Goal: Navigation & Orientation: Find specific page/section

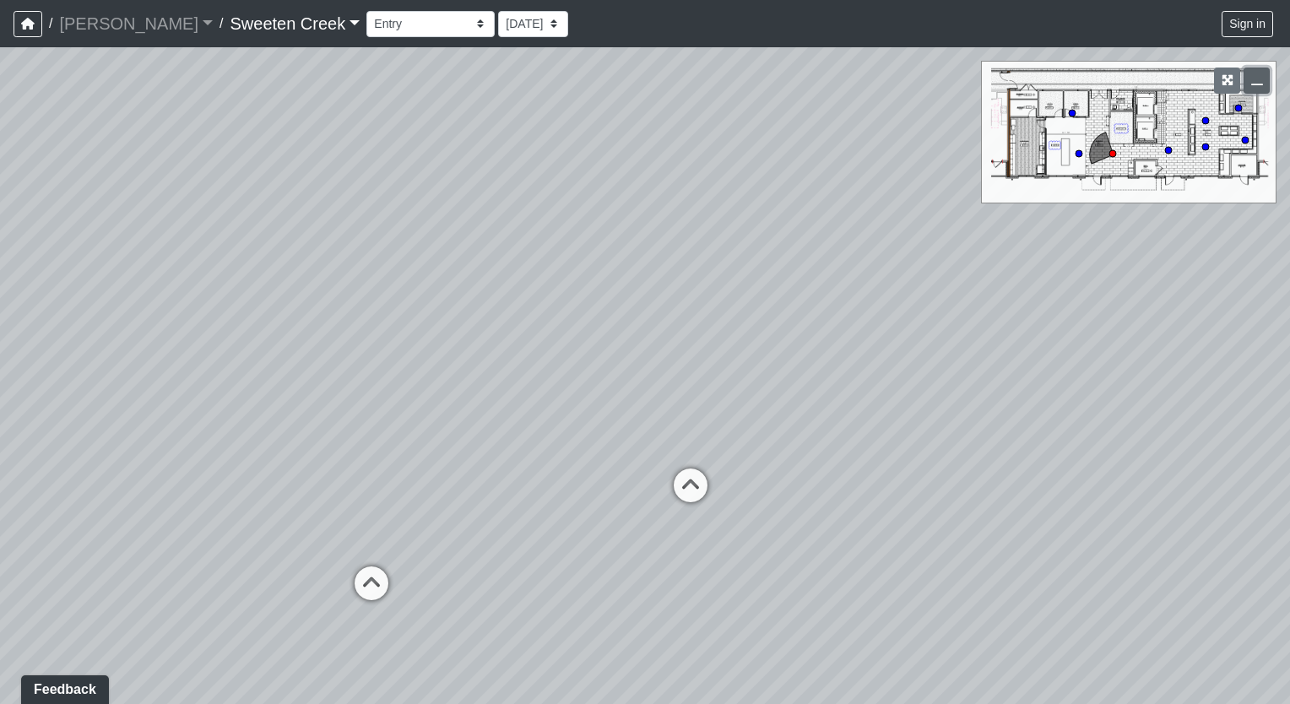
click at [1254, 84] on icon "button" at bounding box center [1257, 80] width 12 height 12
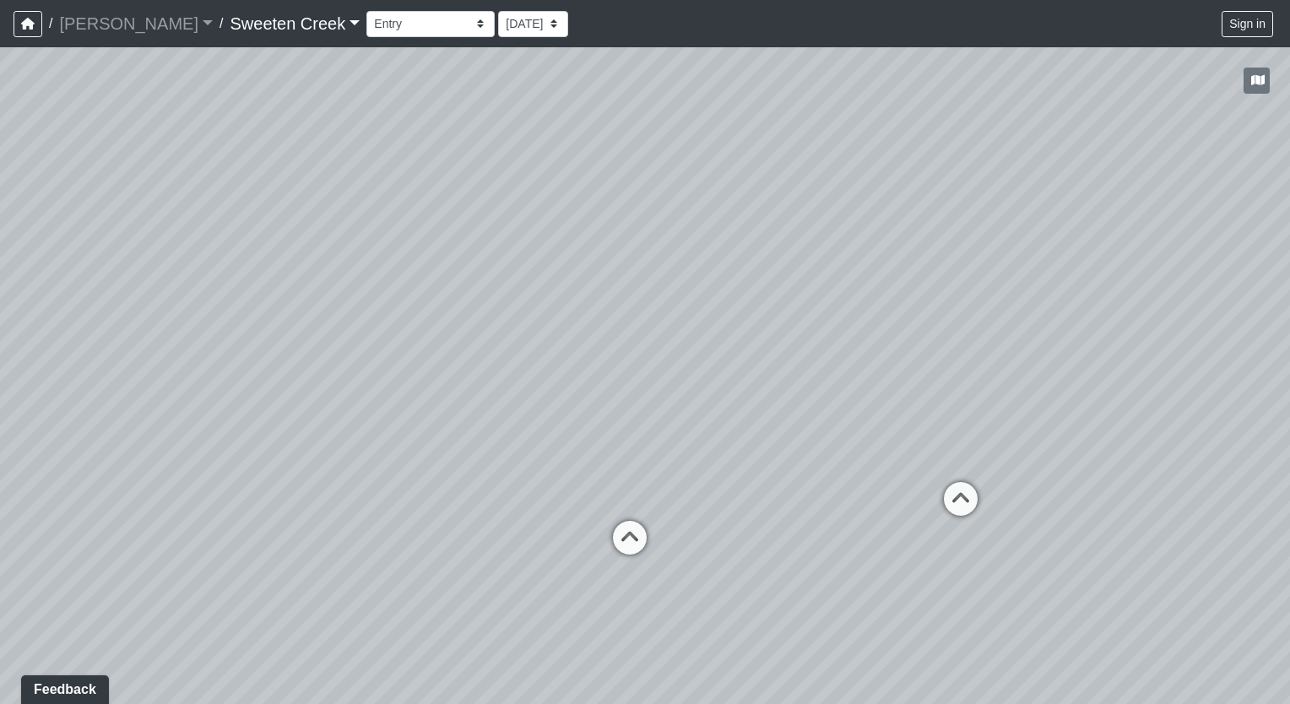
drag, startPoint x: 406, startPoint y: 507, endPoint x: 756, endPoint y: 493, distance: 350.6
click at [756, 493] on div "Loading... Office Loading... Reception Loading... Mailroom - Elevator Lobby" at bounding box center [645, 375] width 1290 height 657
click at [407, 22] on select "Bistro Fitness - Hobby Booth Seating Counter Dining Dining 2 Elevators Elevator…" at bounding box center [430, 24] width 128 height 26
click at [366, 11] on select "Bistro Fitness - Hobby Booth Seating Counter Dining Dining 2 Elevators Elevator…" at bounding box center [430, 24] width 128 height 26
drag, startPoint x: 334, startPoint y: 474, endPoint x: 505, endPoint y: 533, distance: 180.4
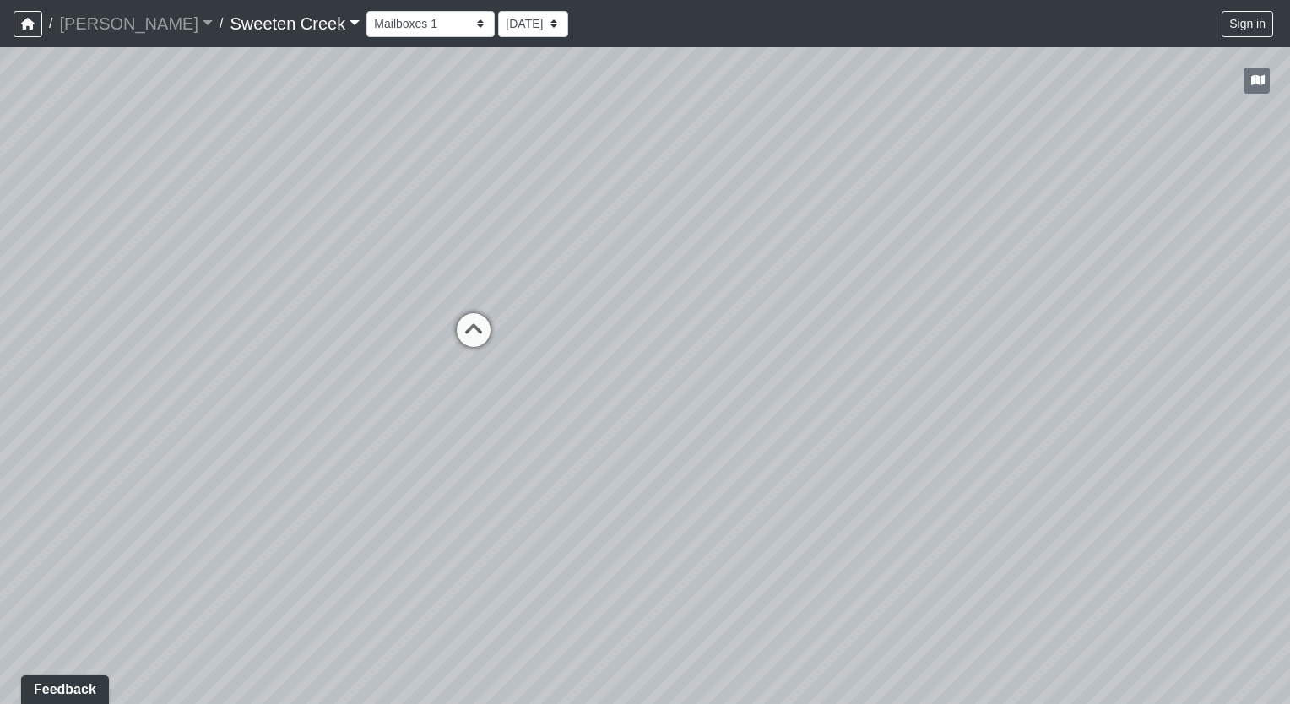
click at [505, 533] on div "Loading... Office Loading... Reception Loading... Mailroom - Elevator Lobby Loa…" at bounding box center [645, 375] width 1290 height 657
drag, startPoint x: 387, startPoint y: 504, endPoint x: 566, endPoint y: 506, distance: 179.0
click at [570, 506] on div "Loading... Office Loading... Reception Loading... Mailroom - Elevator Lobby Loa…" at bounding box center [645, 375] width 1290 height 657
drag, startPoint x: 389, startPoint y: 481, endPoint x: 344, endPoint y: 445, distance: 57.6
click at [344, 445] on div "Loading... Office Loading... Reception Loading... Mailroom - Elevator Lobby Loa…" at bounding box center [645, 375] width 1290 height 657
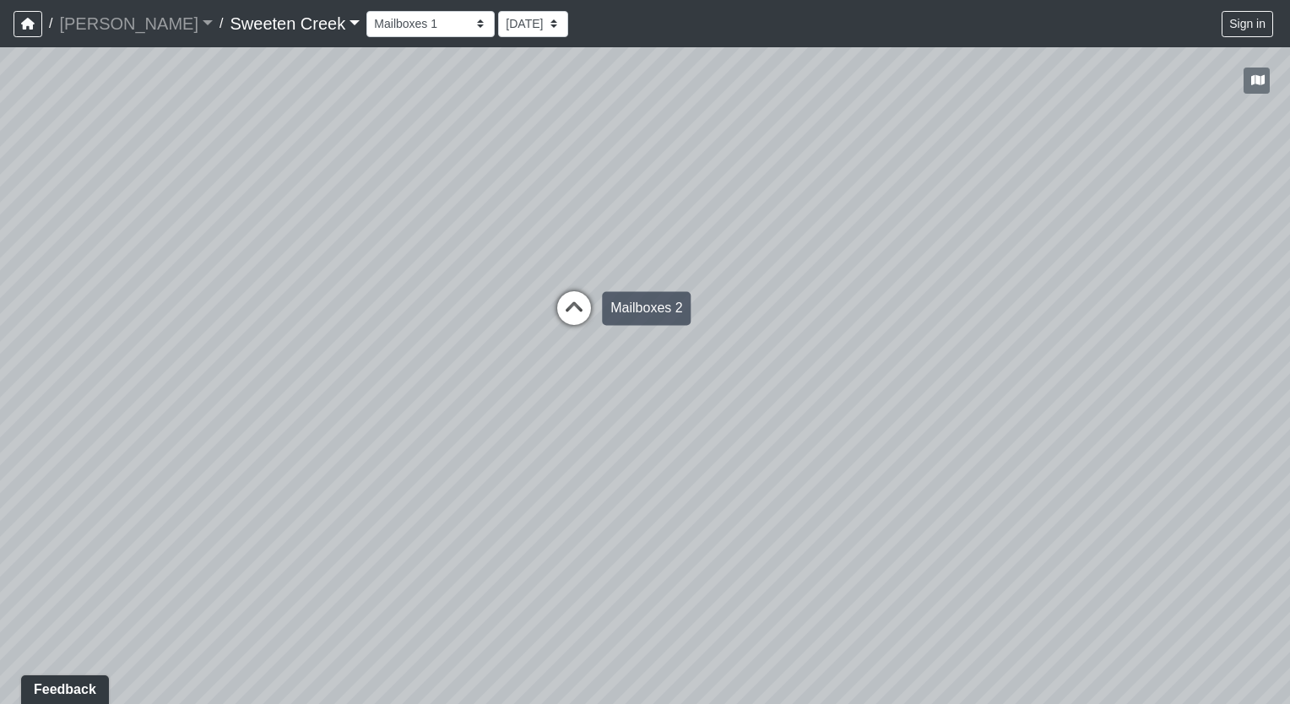
click at [568, 308] on icon at bounding box center [574, 316] width 51 height 51
drag, startPoint x: 363, startPoint y: 349, endPoint x: 825, endPoint y: 394, distance: 464.7
click at [825, 394] on div "Loading... Office Loading... Reception Loading... Mailroom - Elevator Lobby Loa…" at bounding box center [645, 375] width 1290 height 657
drag, startPoint x: 179, startPoint y: 339, endPoint x: 617, endPoint y: 340, distance: 438.1
click at [617, 340] on div "Loading... Office Loading... Reception Loading... Mailroom - Elevator Lobby Loa…" at bounding box center [645, 375] width 1290 height 657
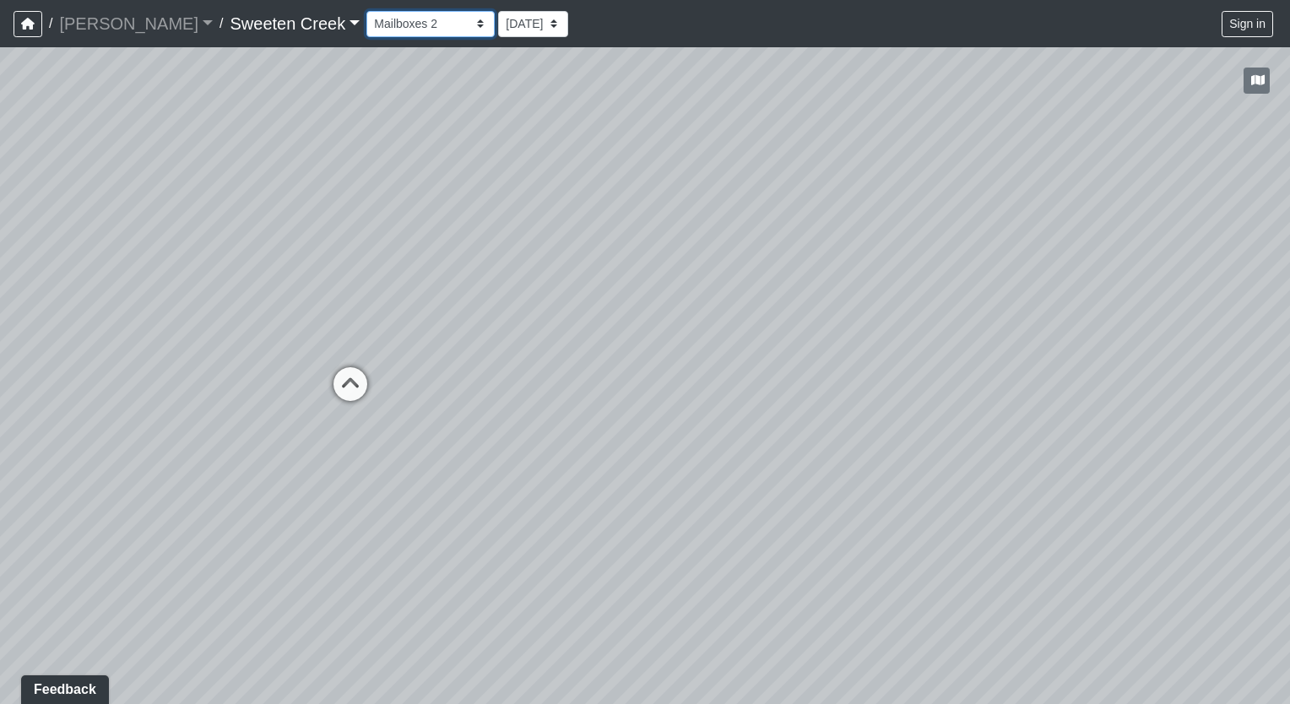
click at [398, 22] on select "Bistro Fitness - Hobby Booth Seating Counter Dining Dining 2 Elevators Elevator…" at bounding box center [430, 24] width 128 height 26
click at [366, 11] on select "Bistro Fitness - Hobby Booth Seating Counter Dining Dining 2 Elevators Elevator…" at bounding box center [430, 24] width 128 height 26
drag, startPoint x: 239, startPoint y: 517, endPoint x: 316, endPoint y: 499, distance: 79.0
click at [316, 499] on div "Loading... Office Loading... Reception Loading... Mailroom - Elevator Lobby Loa…" at bounding box center [645, 375] width 1290 height 657
click at [739, 425] on icon at bounding box center [738, 439] width 51 height 51
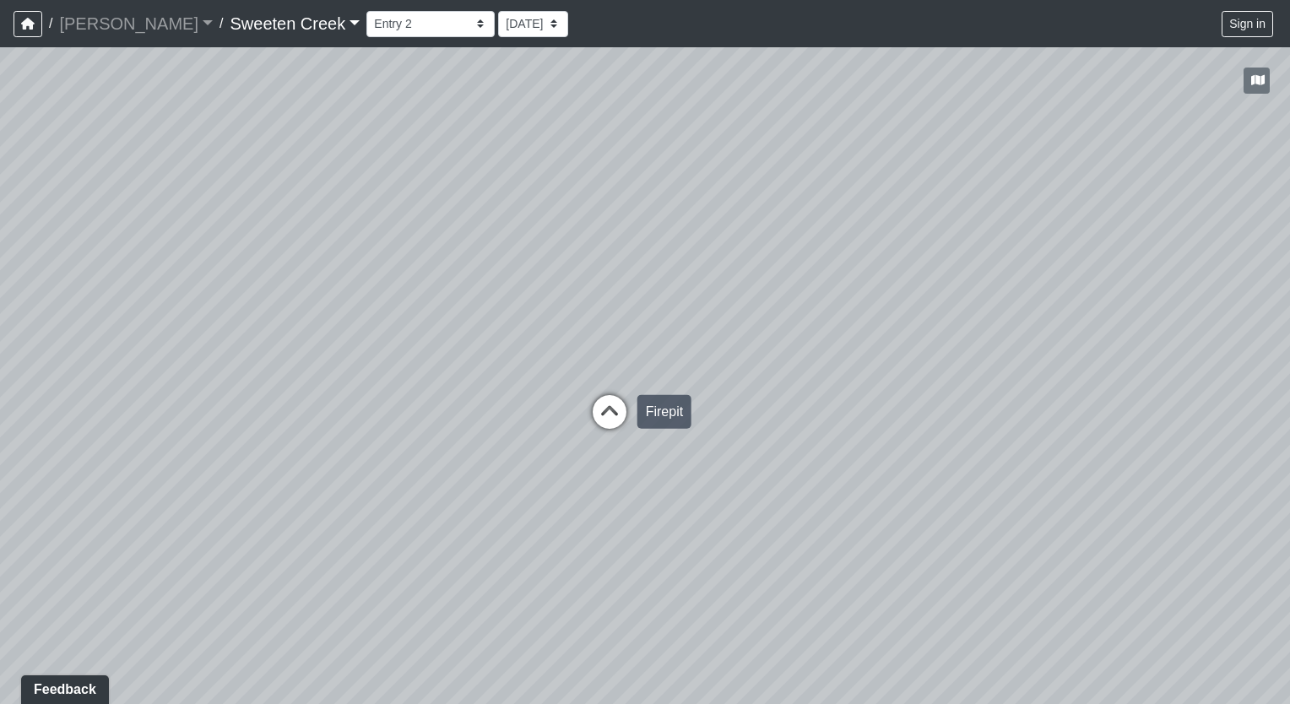
click at [616, 411] on icon at bounding box center [609, 420] width 51 height 51
drag, startPoint x: 759, startPoint y: 510, endPoint x: 436, endPoint y: 461, distance: 326.1
click at [436, 461] on div "Loading... Office Loading... Reception Loading... Mailroom - Elevator Lobby Loa…" at bounding box center [645, 375] width 1290 height 657
click at [392, 464] on icon at bounding box center [396, 481] width 51 height 51
click at [497, 360] on icon at bounding box center [501, 359] width 51 height 51
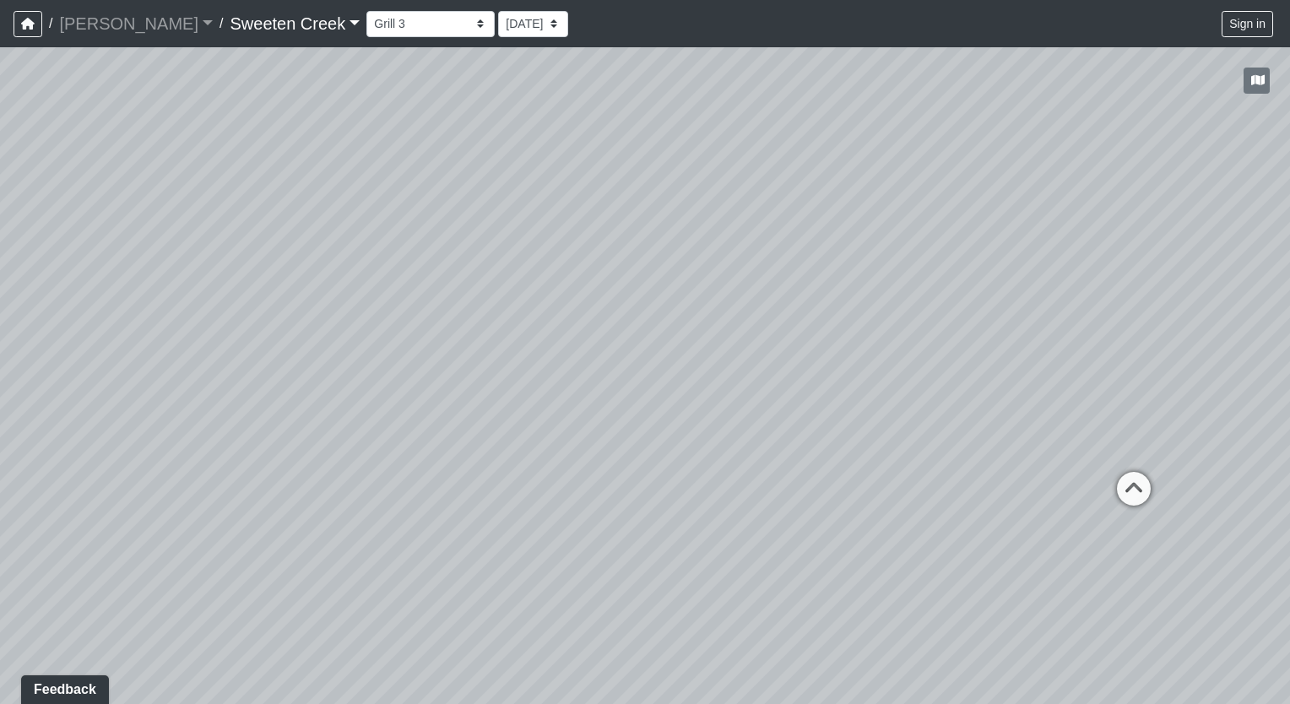
drag, startPoint x: 598, startPoint y: 420, endPoint x: 217, endPoint y: 388, distance: 382.9
click at [217, 388] on div "Loading... Office Loading... Reception Loading... Mailroom - Elevator Lobby Loa…" at bounding box center [645, 375] width 1290 height 657
drag, startPoint x: 783, startPoint y: 542, endPoint x: 366, endPoint y: 548, distance: 417.0
click at [366, 548] on div "Loading... Office Loading... Reception Loading... Mailroom - Elevator Lobby Loa…" at bounding box center [645, 375] width 1290 height 657
drag, startPoint x: 1069, startPoint y: 507, endPoint x: 901, endPoint y: 484, distance: 169.5
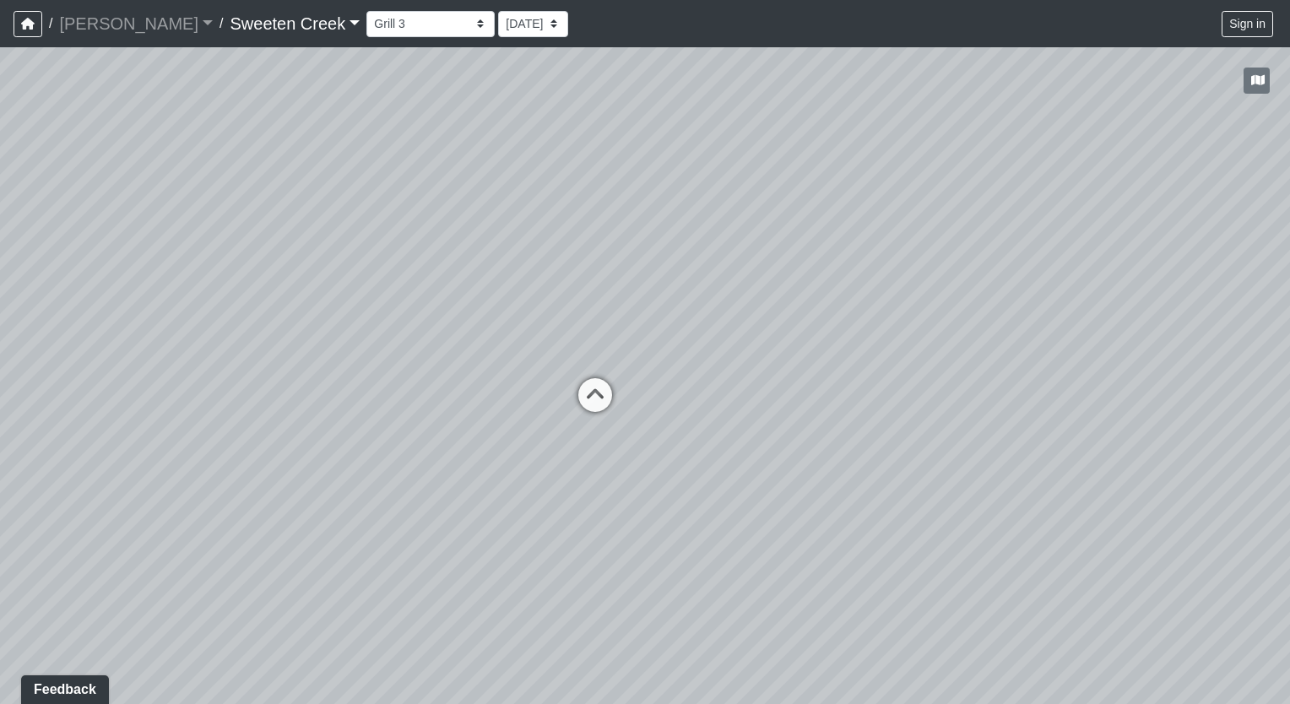
click at [901, 484] on div "Loading... Office Loading... Reception Loading... Mailroom - Elevator Lobby Loa…" at bounding box center [645, 375] width 1290 height 657
drag, startPoint x: 1282, startPoint y: 545, endPoint x: 718, endPoint y: 528, distance: 564.1
click at [718, 528] on div "Loading... Office Loading... Reception Loading... Mailroom - Elevator Lobby Loa…" at bounding box center [645, 375] width 1290 height 657
click at [938, 320] on icon at bounding box center [939, 336] width 51 height 51
click at [777, 400] on icon at bounding box center [763, 404] width 51 height 51
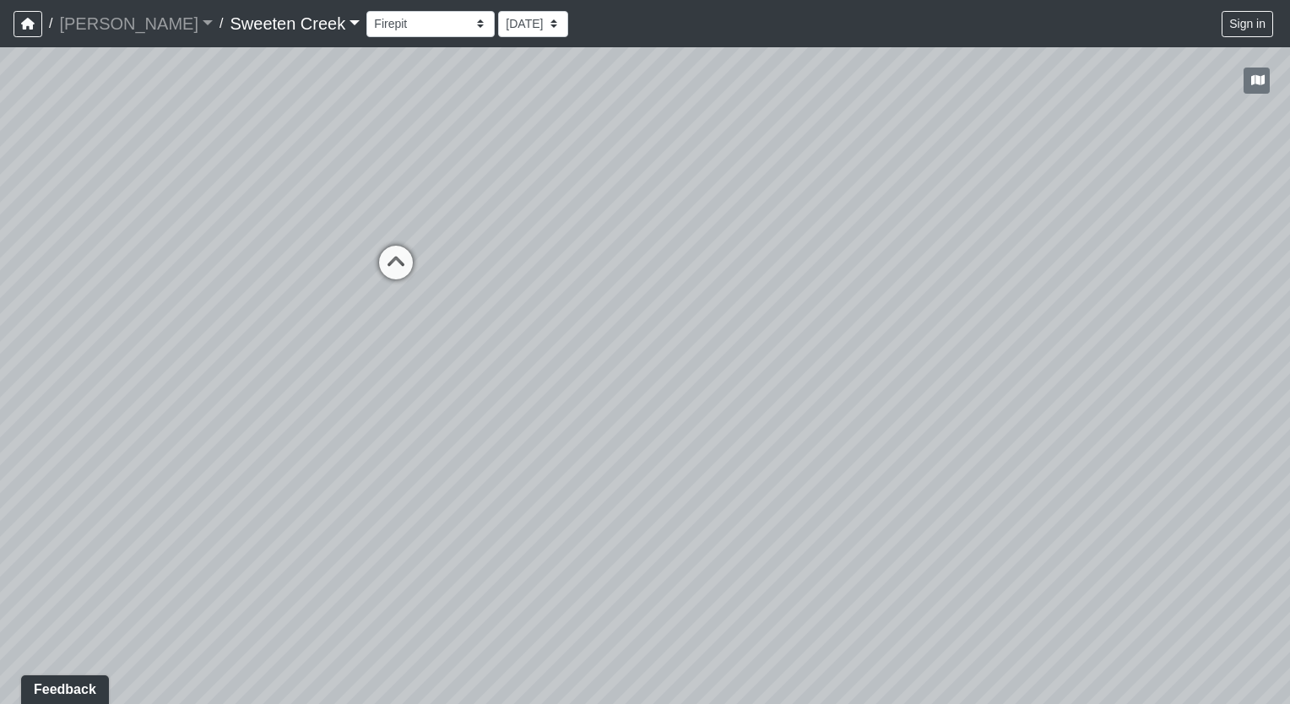
drag, startPoint x: 1081, startPoint y: 488, endPoint x: 557, endPoint y: 419, distance: 528.7
click at [557, 419] on div "Loading... Office Loading... Reception Loading... Mailroom - Elevator Lobby Loa…" at bounding box center [645, 375] width 1290 height 657
drag, startPoint x: 1145, startPoint y: 518, endPoint x: 662, endPoint y: 568, distance: 485.4
click at [662, 568] on div "Loading... Office Loading... Reception Loading... Mailroom - Elevator Lobby Loa…" at bounding box center [645, 375] width 1290 height 657
drag, startPoint x: 203, startPoint y: 311, endPoint x: 414, endPoint y: 320, distance: 210.4
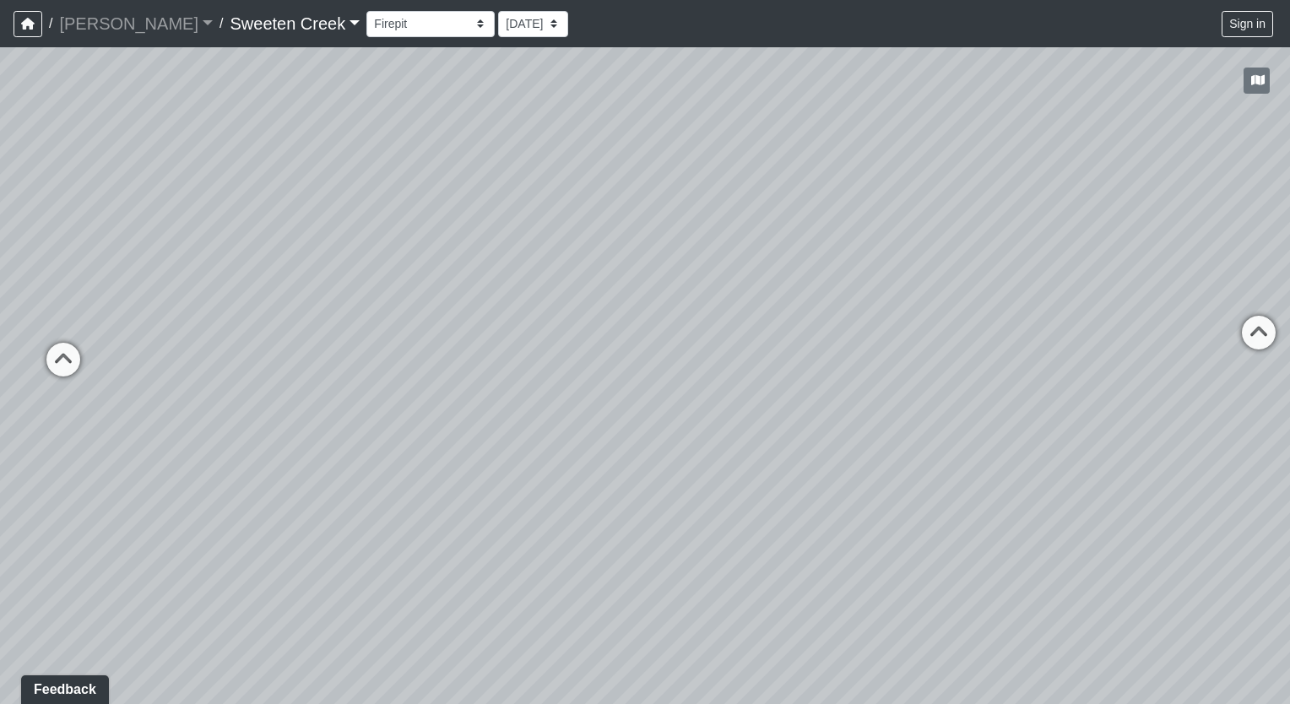
click at [414, 320] on div "Loading... Office Loading... Reception Loading... Mailroom - Elevator Lobby Loa…" at bounding box center [645, 375] width 1290 height 657
click at [67, 353] on icon at bounding box center [63, 368] width 51 height 51
click at [325, 338] on icon at bounding box center [324, 353] width 51 height 51
click at [371, 287] on icon at bounding box center [374, 296] width 51 height 51
click at [358, 281] on icon at bounding box center [347, 290] width 51 height 51
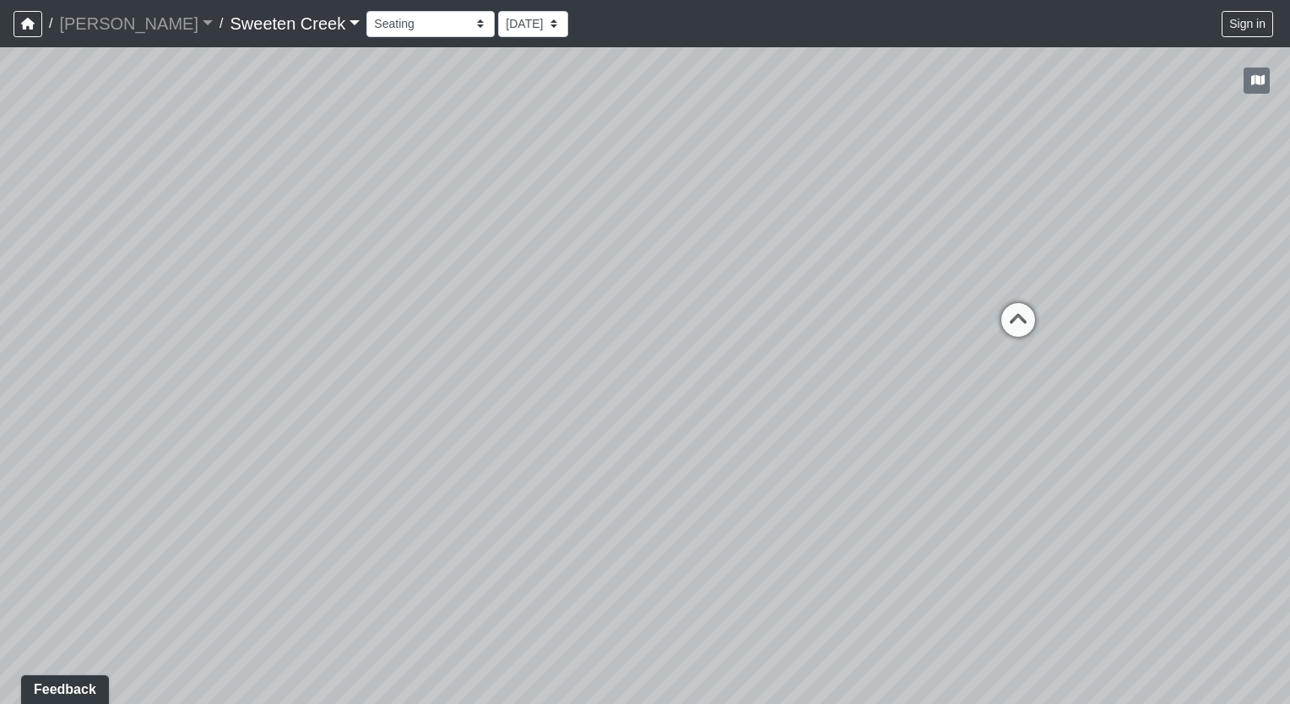
drag, startPoint x: 403, startPoint y: 343, endPoint x: 306, endPoint y: 356, distance: 98.0
click at [306, 355] on div "Loading... Office Loading... Reception Loading... Mailroom - Elevator Lobby Loa…" at bounding box center [645, 375] width 1290 height 657
click at [408, 19] on select "Bistro Fitness - Hobby Booth Seating Counter Dining Dining 2 Elevators Elevator…" at bounding box center [430, 24] width 128 height 26
click at [366, 11] on select "Bistro Fitness - Hobby Booth Seating Counter Dining Dining 2 Elevators Elevator…" at bounding box center [430, 24] width 128 height 26
drag, startPoint x: 915, startPoint y: 609, endPoint x: 439, endPoint y: 526, distance: 483.3
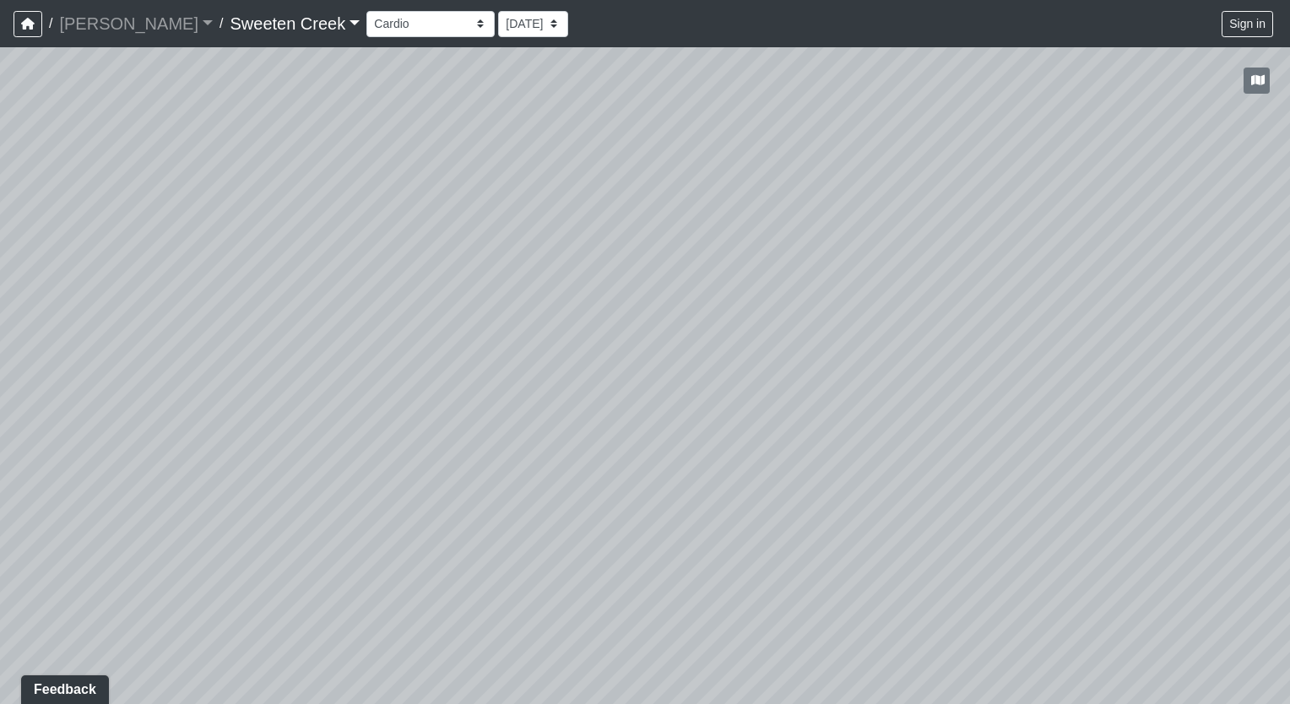
click at [439, 526] on div "Loading... Office Loading... Reception Loading... Mailroom - Elevator Lobby Loa…" at bounding box center [645, 375] width 1290 height 657
drag, startPoint x: 1072, startPoint y: 567, endPoint x: 697, endPoint y: 500, distance: 380.8
click at [697, 500] on div "Loading... Office Loading... Reception Loading... Mailroom - Elevator Lobby Loa…" at bounding box center [645, 375] width 1290 height 657
click at [1084, 387] on icon at bounding box center [1079, 399] width 51 height 51
drag, startPoint x: 1039, startPoint y: 415, endPoint x: 808, endPoint y: 430, distance: 231.8
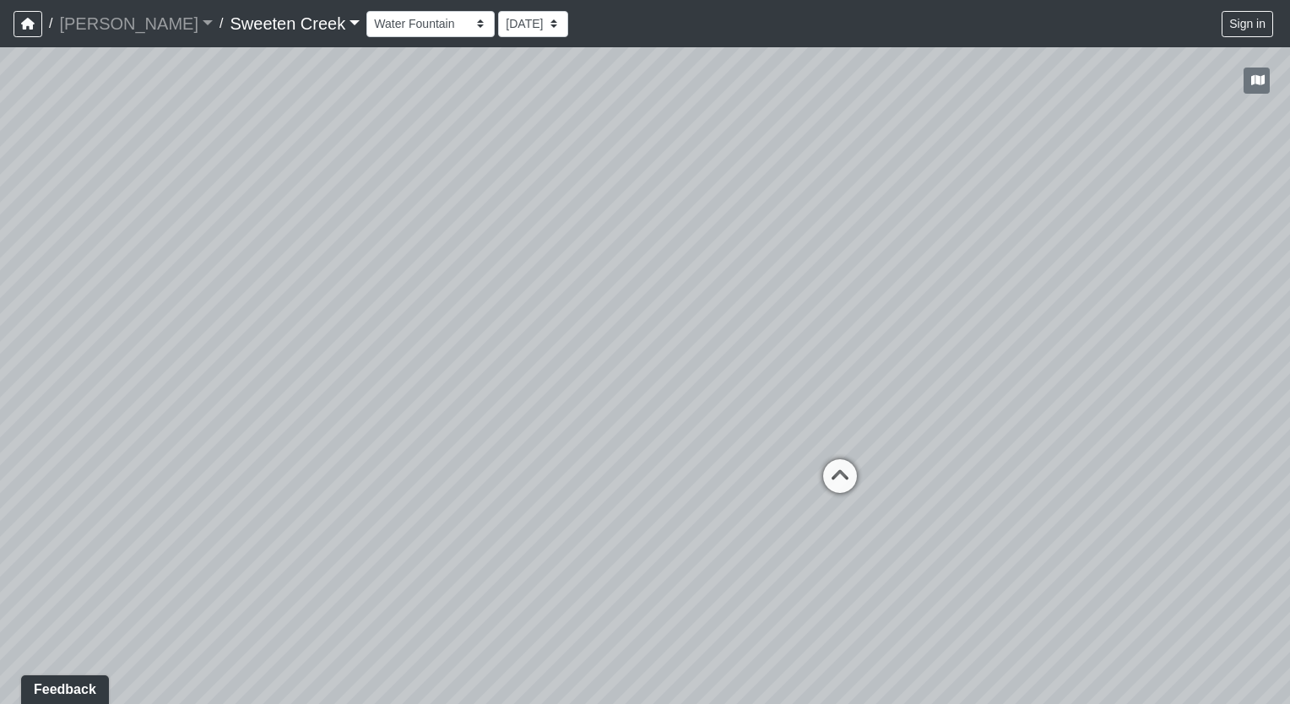
click at [808, 430] on div "Loading... Office Loading... Reception Loading... Mailroom - Elevator Lobby Loa…" at bounding box center [645, 375] width 1290 height 657
click at [827, 470] on icon at bounding box center [837, 485] width 51 height 51
drag, startPoint x: 558, startPoint y: 457, endPoint x: 710, endPoint y: 457, distance: 151.9
click at [710, 457] on div "Loading... Office Loading... Reception Loading... Mailroom - Elevator Lobby Loa…" at bounding box center [645, 375] width 1290 height 657
click at [400, 25] on select "Bistro Fitness - Hobby Booth Seating Counter Dining Dining 2 Elevators Elevator…" at bounding box center [430, 24] width 128 height 26
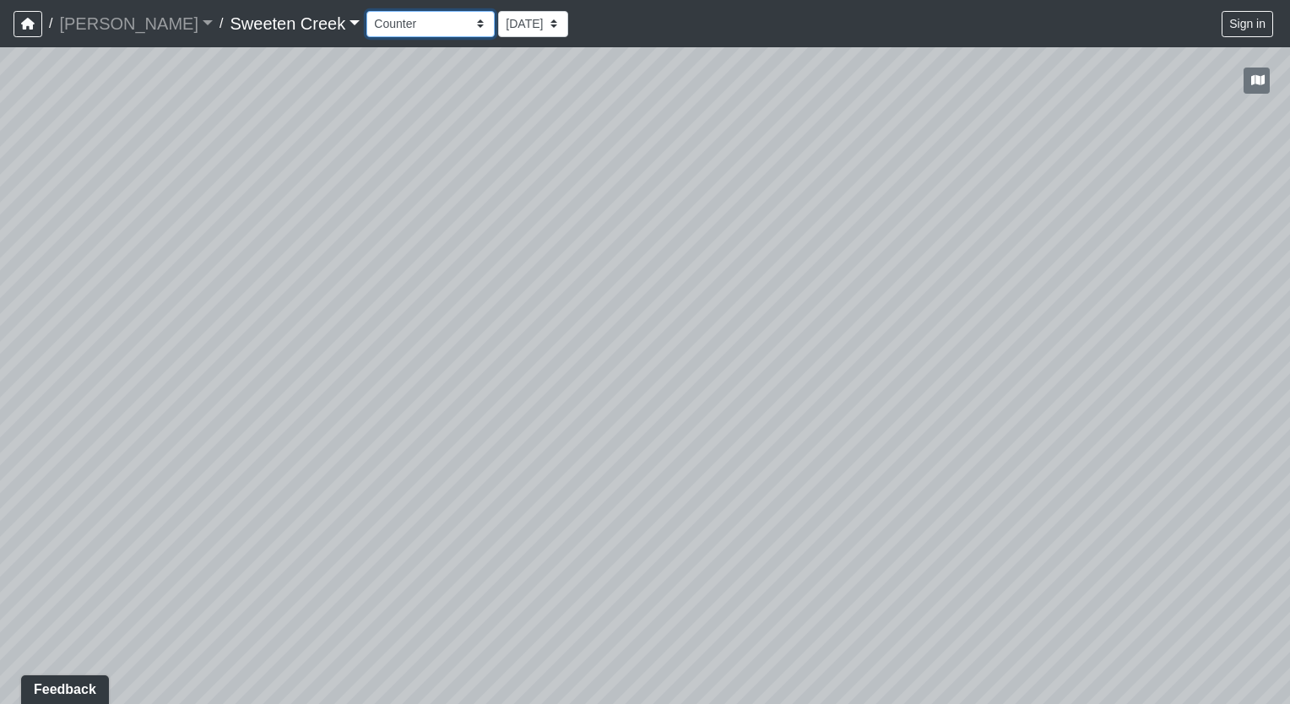
click at [366, 11] on select "Bistro Fitness - Hobby Booth Seating Counter Dining Dining 2 Elevators Elevator…" at bounding box center [430, 24] width 128 height 26
drag, startPoint x: 522, startPoint y: 427, endPoint x: 1292, endPoint y: 397, distance: 771.2
click at [1289, 397] on html "/ [PERSON_NAME] Loading... / Sweeten Creek Sweeten Creek Loading... [GEOGRAPHIC…" at bounding box center [645, 352] width 1290 height 704
drag, startPoint x: 565, startPoint y: 506, endPoint x: 833, endPoint y: 447, distance: 274.7
click at [833, 447] on div "Loading... Office Loading... Reception Loading... Mailroom - Elevator Lobby Loa…" at bounding box center [645, 375] width 1290 height 657
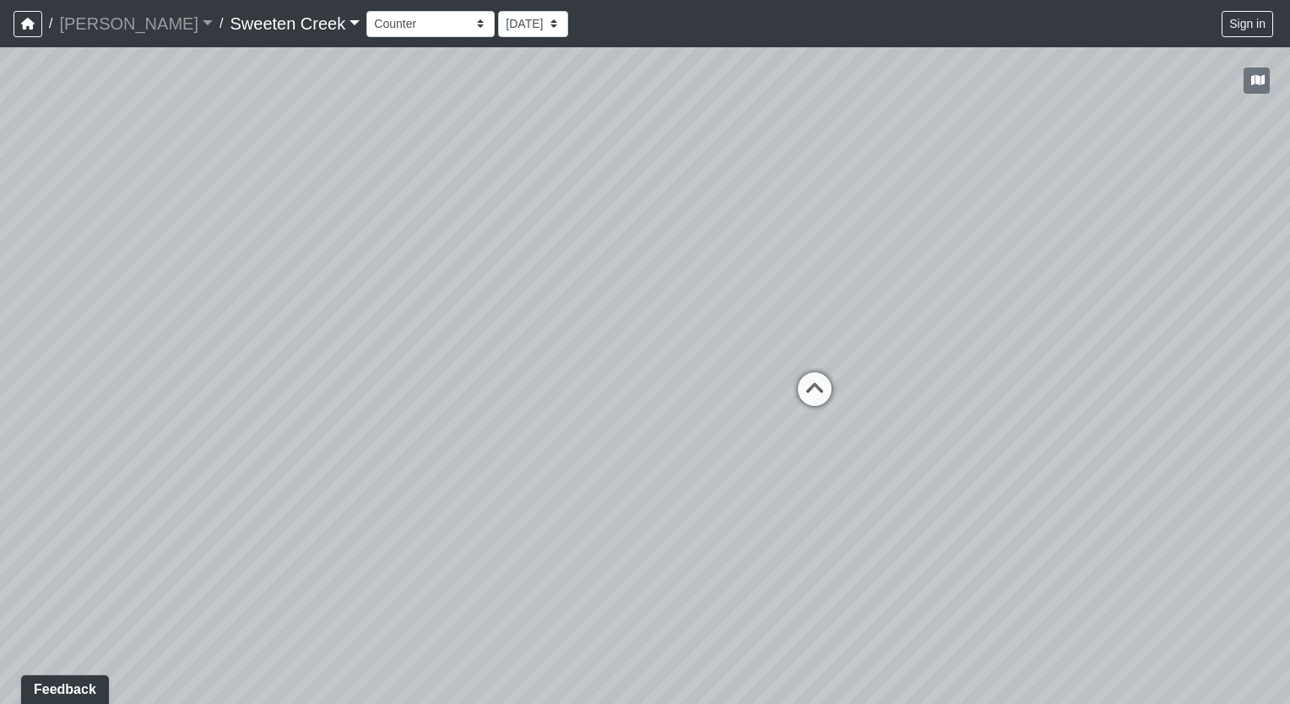
drag, startPoint x: 346, startPoint y: 506, endPoint x: 700, endPoint y: 419, distance: 364.2
click at [700, 419] on div "Loading... Office Loading... Reception Loading... Mailroom - Elevator Lobby Loa…" at bounding box center [645, 375] width 1290 height 657
drag, startPoint x: 338, startPoint y: 524, endPoint x: 358, endPoint y: 550, distance: 33.1
click at [358, 550] on div "Loading... Office Loading... Reception Loading... Mailroom - Elevator Lobby Loa…" at bounding box center [645, 375] width 1290 height 657
drag, startPoint x: 988, startPoint y: 517, endPoint x: 762, endPoint y: 549, distance: 228.6
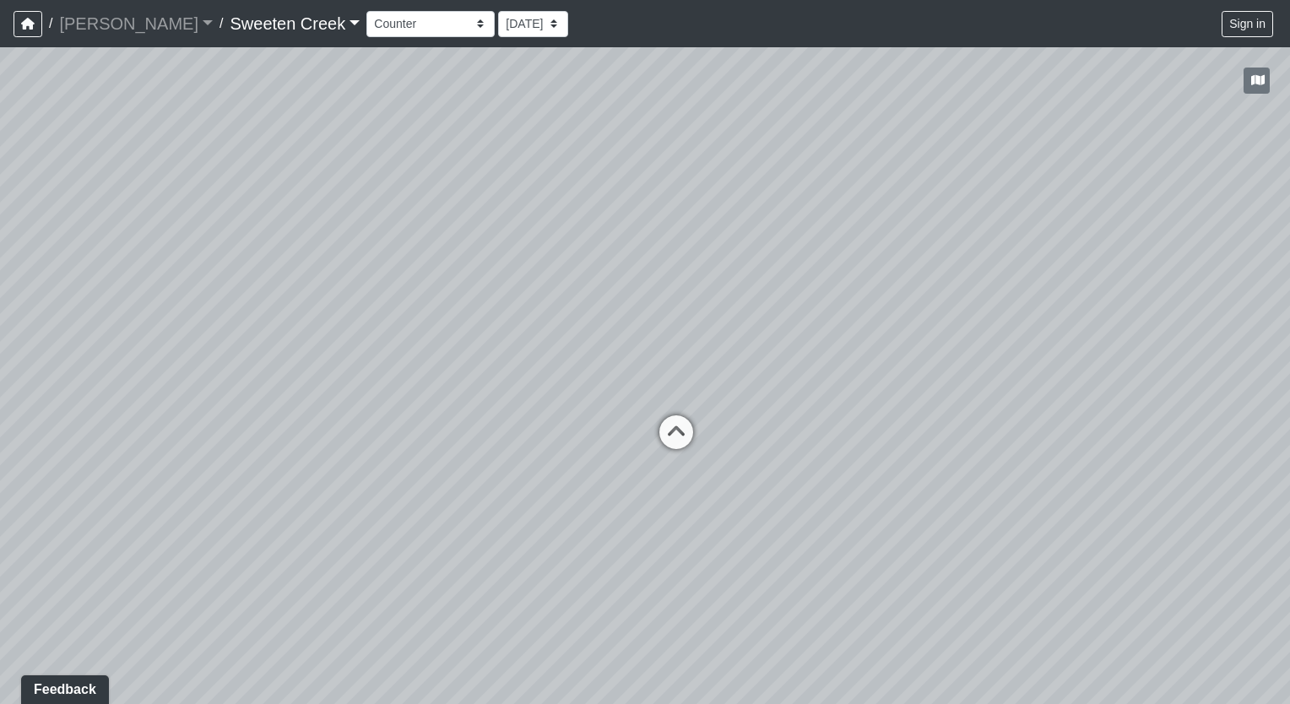
click at [762, 549] on div "Loading... Office Loading... Reception Loading... Mailroom - Elevator Lobby Loa…" at bounding box center [645, 375] width 1290 height 657
click at [407, 24] on select "Bistro Fitness - Hobby Booth Seating Counter Dining Dining 2 Elevators Elevator…" at bounding box center [430, 24] width 128 height 26
click at [366, 11] on select "Bistro Fitness - Hobby Booth Seating Counter Dining Dining 2 Elevators Elevator…" at bounding box center [430, 24] width 128 height 26
drag, startPoint x: 971, startPoint y: 550, endPoint x: 652, endPoint y: 466, distance: 330.0
click at [652, 466] on div "Loading... Office Loading... Reception Loading... Mailroom - Elevator Lobby Loa…" at bounding box center [645, 375] width 1290 height 657
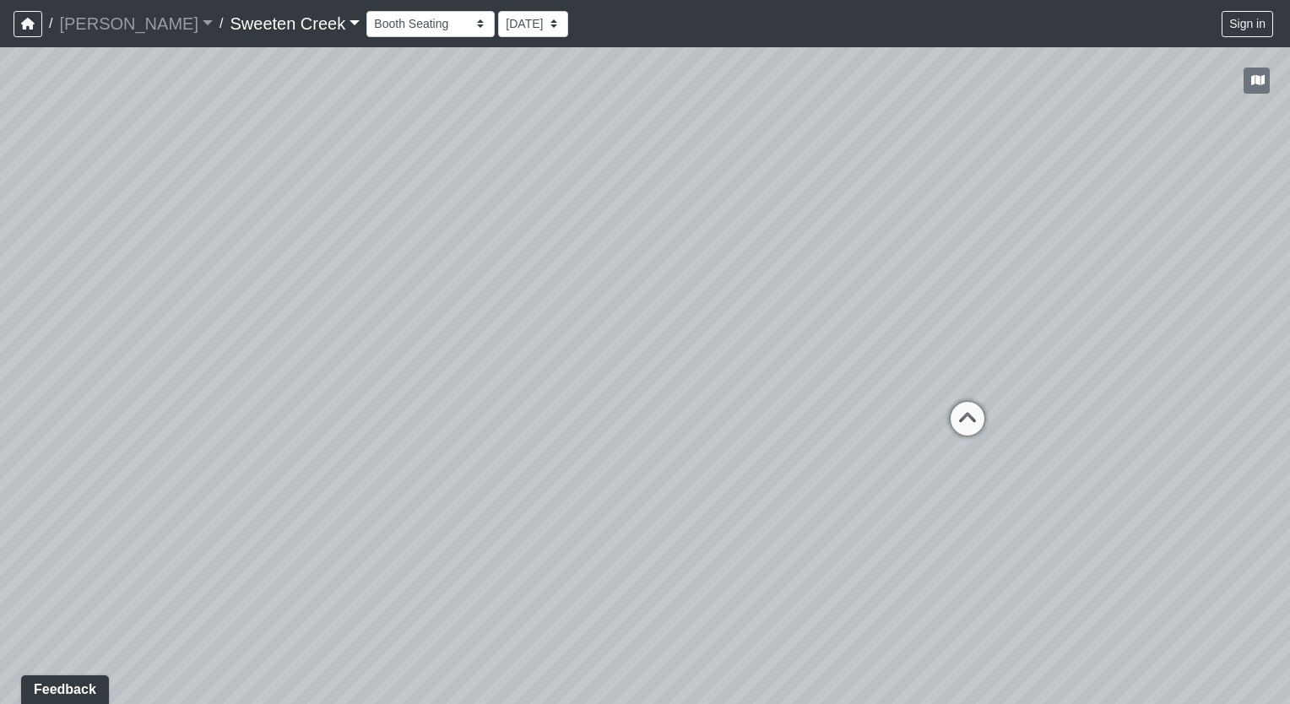
drag, startPoint x: 1103, startPoint y: 619, endPoint x: 661, endPoint y: 526, distance: 451.9
click at [661, 526] on div "Loading... Office Loading... Reception Loading... Mailroom - Elevator Lobby Loa…" at bounding box center [645, 375] width 1290 height 657
drag, startPoint x: 1033, startPoint y: 540, endPoint x: 645, endPoint y: 568, distance: 389.3
click at [645, 568] on div "Loading... Office Loading... Reception Loading... Mailroom - Elevator Lobby Loa…" at bounding box center [645, 375] width 1290 height 657
drag, startPoint x: 1188, startPoint y: 437, endPoint x: 825, endPoint y: 397, distance: 365.2
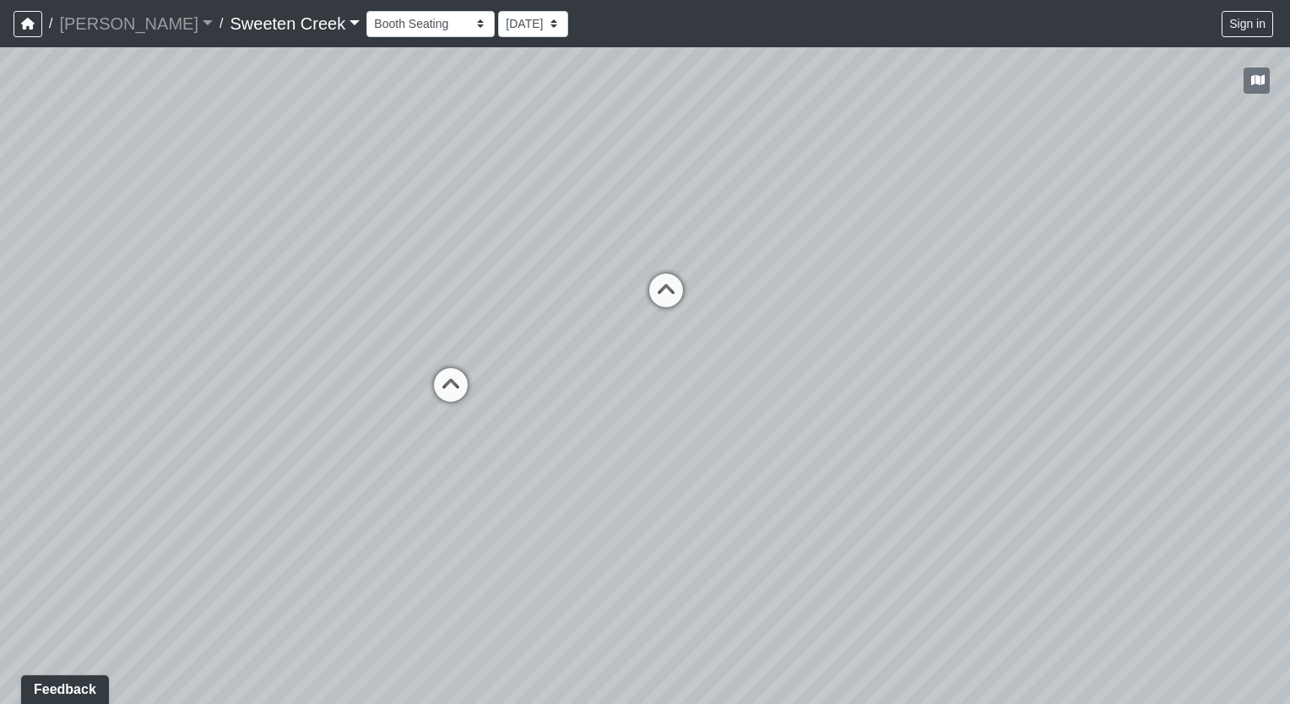
click at [825, 397] on div "Loading... Office Loading... Reception Loading... Mailroom - Elevator Lobby Loa…" at bounding box center [645, 375] width 1290 height 657
drag, startPoint x: 934, startPoint y: 421, endPoint x: 665, endPoint y: 420, distance: 269.3
click at [665, 420] on div "Loading... Office Loading... Reception Loading... Mailroom - Elevator Lobby Loa…" at bounding box center [645, 375] width 1290 height 657
drag, startPoint x: 999, startPoint y: 410, endPoint x: 821, endPoint y: 439, distance: 179.6
click at [821, 439] on div "Loading... Office Loading... Reception Loading... Mailroom - Elevator Lobby Loa…" at bounding box center [645, 375] width 1290 height 657
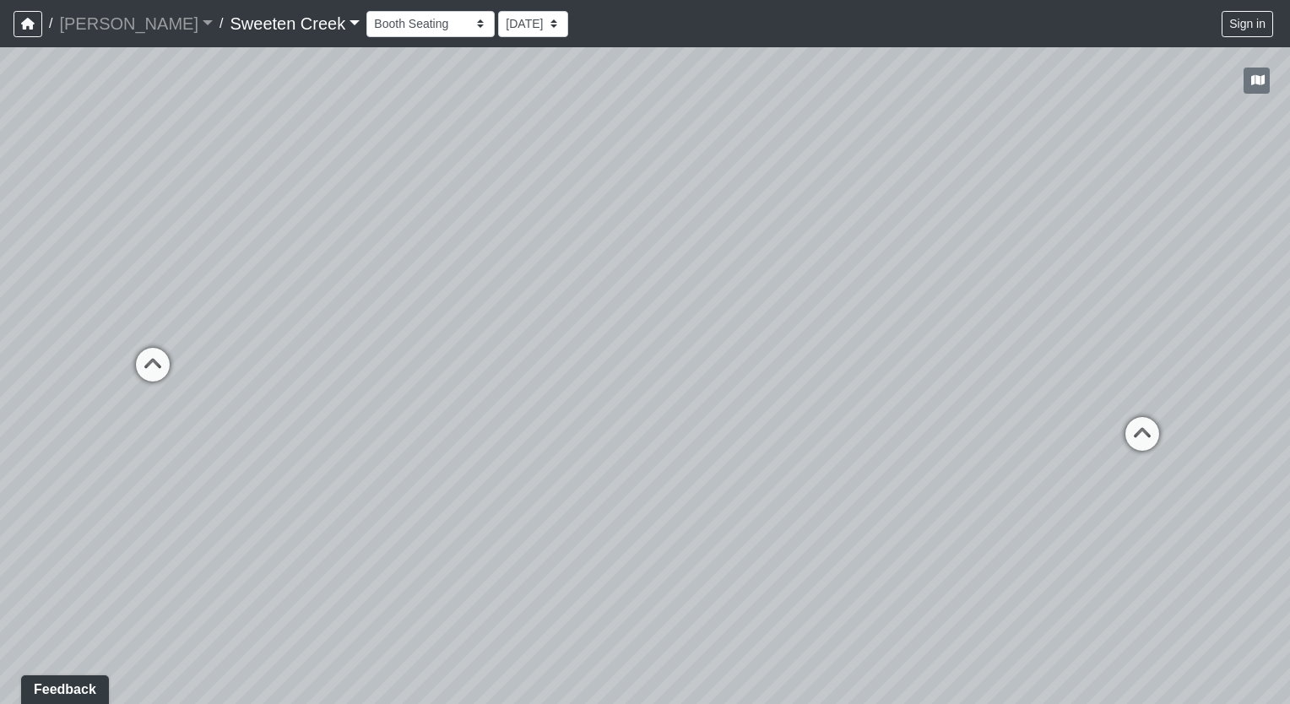
drag, startPoint x: 1121, startPoint y: 424, endPoint x: 955, endPoint y: 435, distance: 165.8
click at [955, 435] on div "Loading... Office Loading... Reception Loading... Mailroom - Elevator Lobby Loa…" at bounding box center [645, 375] width 1290 height 657
drag, startPoint x: 1137, startPoint y: 451, endPoint x: 1111, endPoint y: 479, distance: 38.8
click at [1111, 479] on div "Loading... Office Loading... Reception Loading... Mailroom - Elevator Lobby Loa…" at bounding box center [645, 375] width 1290 height 657
drag, startPoint x: 1059, startPoint y: 421, endPoint x: 986, endPoint y: 505, distance: 111.2
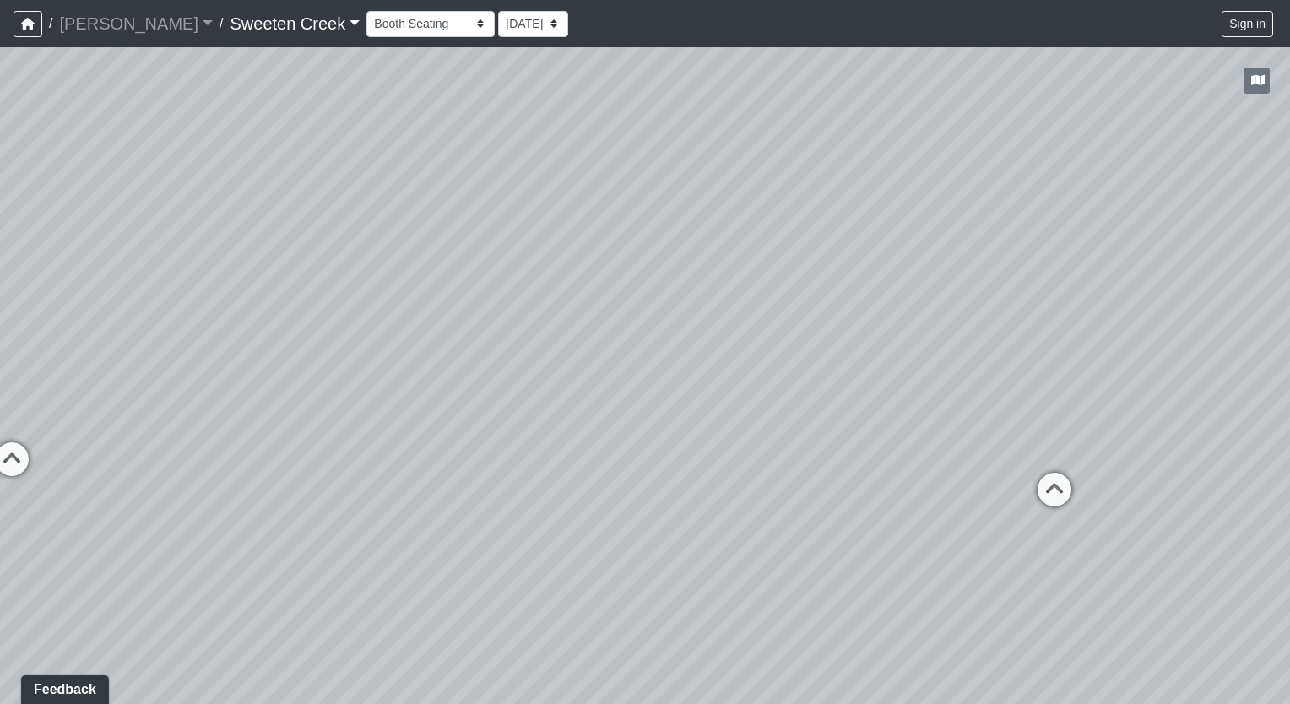
click at [986, 505] on div "Loading... Office Loading... Reception Loading... Mailroom - Elevator Lobby Loa…" at bounding box center [645, 375] width 1290 height 657
click at [1054, 491] on icon at bounding box center [1054, 498] width 51 height 51
click at [392, 478] on icon at bounding box center [404, 494] width 51 height 51
drag, startPoint x: 1104, startPoint y: 555, endPoint x: 499, endPoint y: 532, distance: 605.6
click at [500, 531] on div "Loading... Office Loading... Reception Loading... Mailroom - Elevator Lobby Loa…" at bounding box center [645, 375] width 1290 height 657
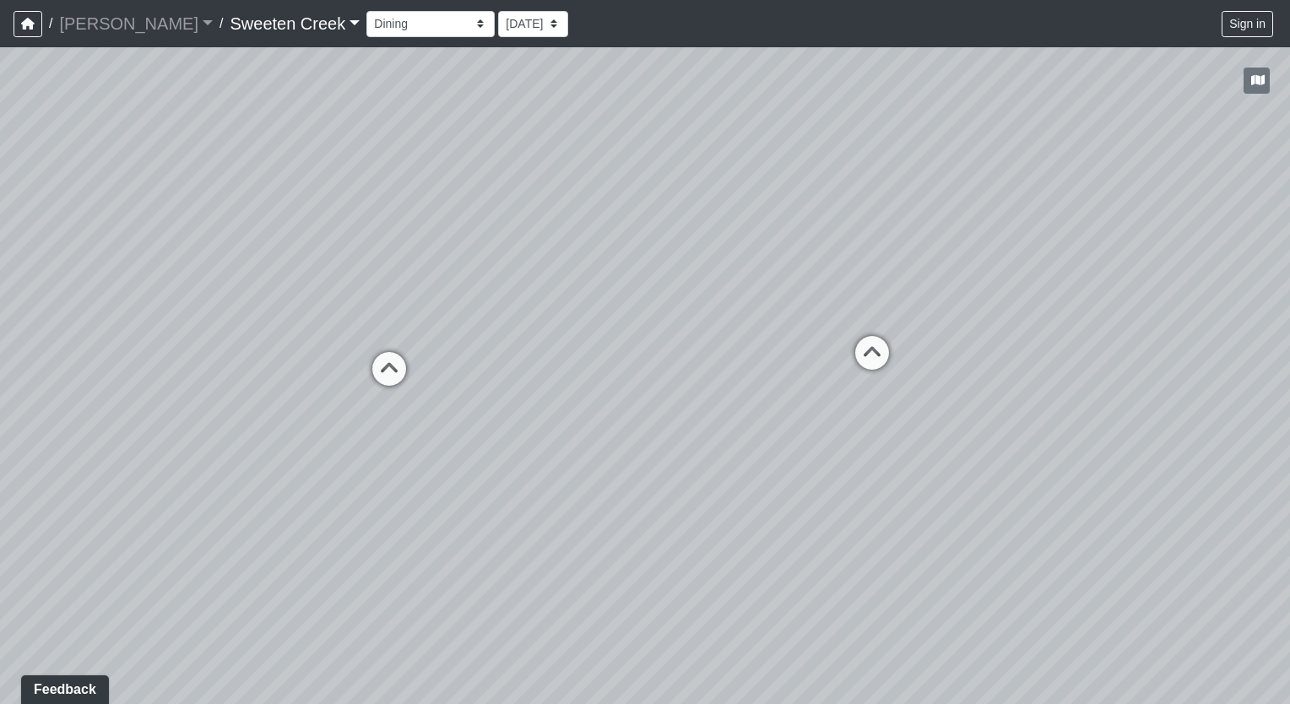
drag, startPoint x: 996, startPoint y: 596, endPoint x: 612, endPoint y: 521, distance: 391.3
click at [612, 521] on div "Loading... Office Loading... Reception Loading... Mailroom - Elevator Lobby Loa…" at bounding box center [645, 375] width 1290 height 657
drag, startPoint x: 671, startPoint y: 409, endPoint x: 279, endPoint y: 364, distance: 394.3
click at [279, 364] on div "Loading... Office Loading... Reception Loading... Mailroom - Elevator Lobby Loa…" at bounding box center [645, 375] width 1290 height 657
drag, startPoint x: 977, startPoint y: 490, endPoint x: 680, endPoint y: 603, distance: 317.6
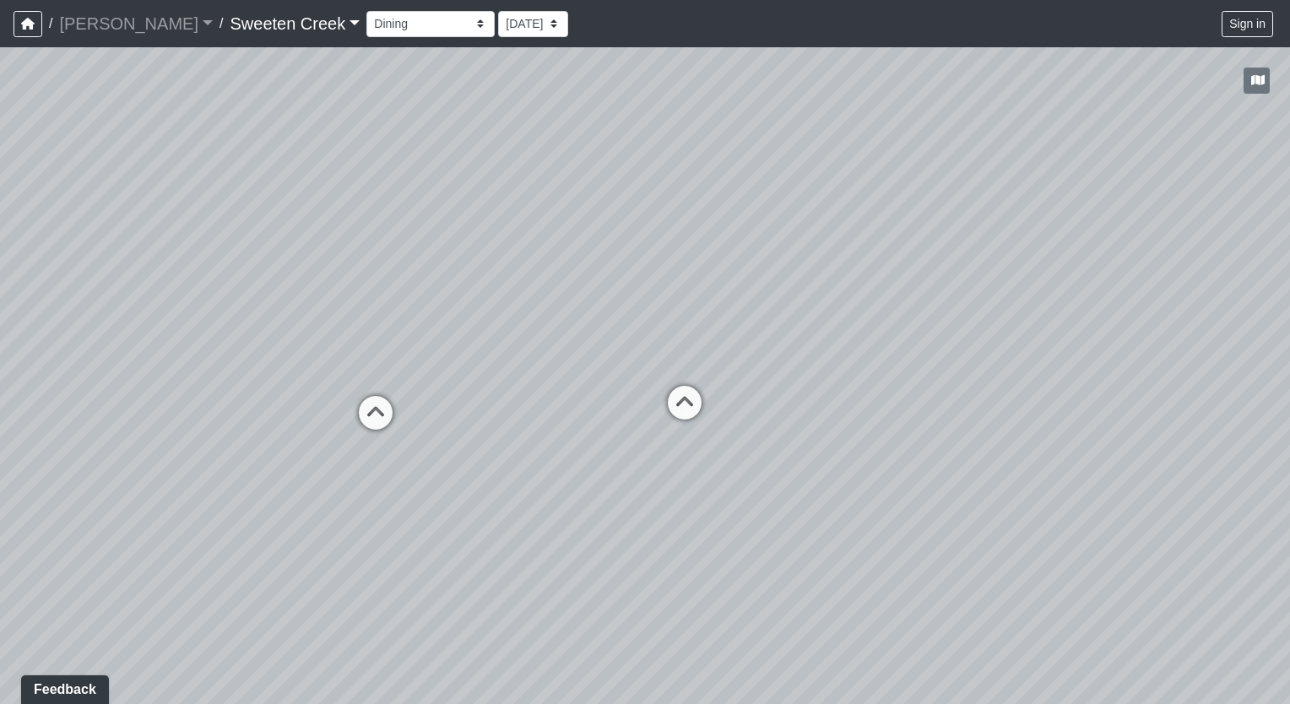
click at [680, 603] on div "Loading... Office Loading... Reception Loading... Mailroom - Elevator Lobby Loa…" at bounding box center [645, 375] width 1290 height 657
click at [403, 25] on select "Bistro Fitness - Hobby Booth Seating Counter Dining Dining 2 Elevators Elevator…" at bounding box center [430, 24] width 128 height 26
click at [366, 11] on select "Bistro Fitness - Hobby Booth Seating Counter Dining Dining 2 Elevators Elevator…" at bounding box center [430, 24] width 128 height 26
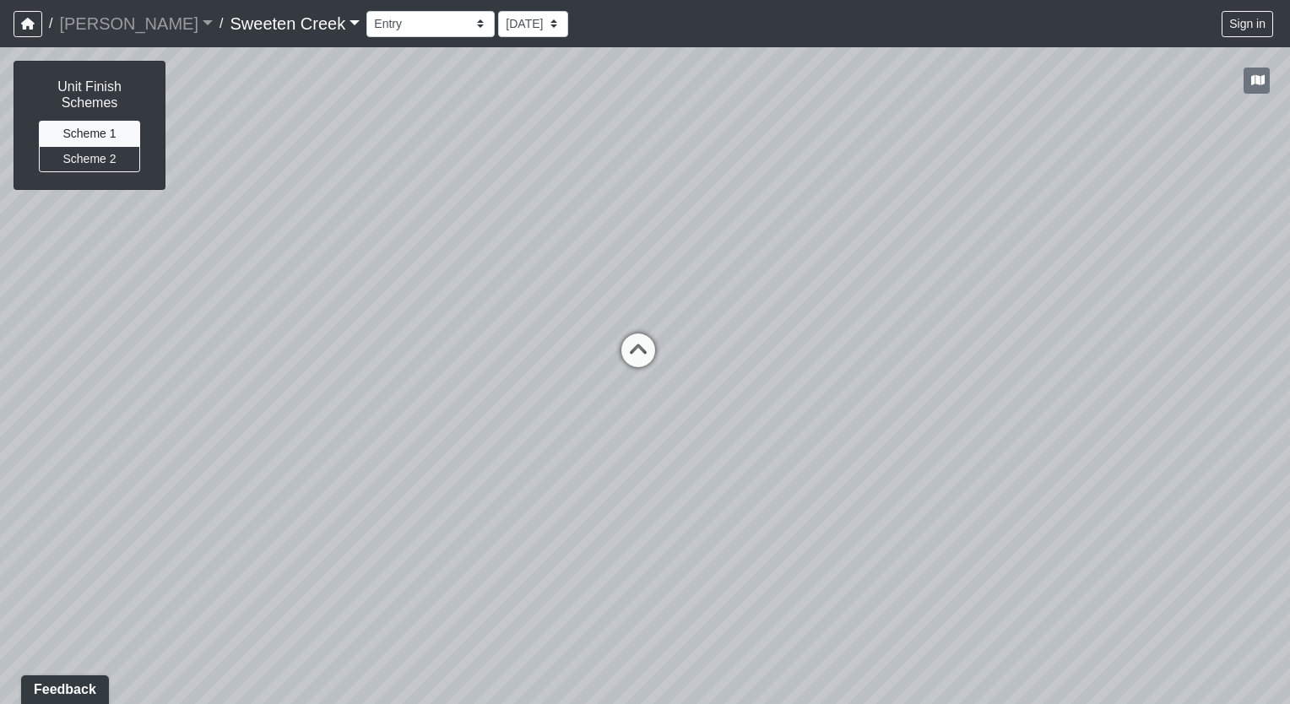
drag, startPoint x: 182, startPoint y: 474, endPoint x: 719, endPoint y: 429, distance: 538.7
click at [718, 429] on div "Loading... Office Loading... Reception Loading... Mailroom - Elevator Lobby Loa…" at bounding box center [645, 375] width 1290 height 657
drag, startPoint x: 270, startPoint y: 468, endPoint x: 430, endPoint y: 430, distance: 164.6
click at [430, 430] on div "Loading... Office Loading... Reception Loading... Mailroom - Elevator Lobby Loa…" at bounding box center [645, 375] width 1290 height 657
drag, startPoint x: 316, startPoint y: 403, endPoint x: 807, endPoint y: 368, distance: 492.5
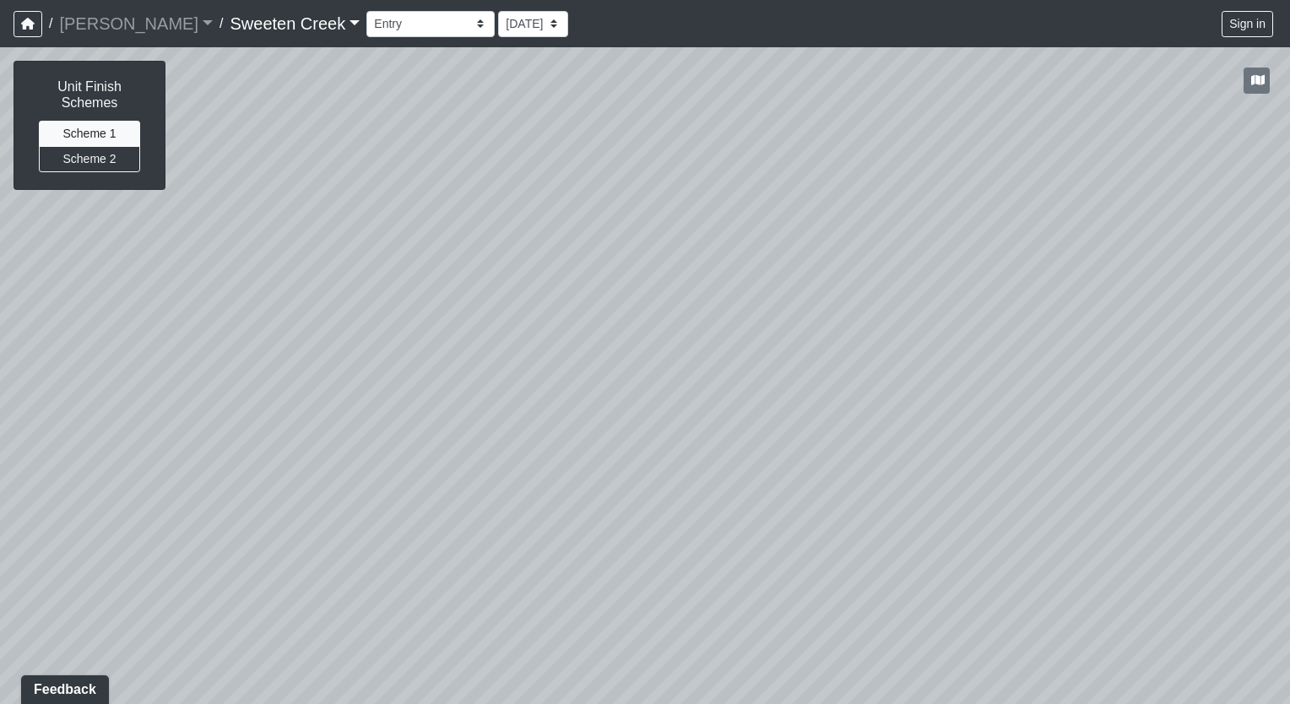
click at [807, 368] on div "Loading... Office Loading... Reception Loading... Mailroom - Elevator Lobby Loa…" at bounding box center [645, 375] width 1290 height 657
drag, startPoint x: 177, startPoint y: 435, endPoint x: 595, endPoint y: 641, distance: 465.8
click at [595, 641] on div "Loading... Office Loading... Reception Loading... Mailroom - Elevator Lobby Loa…" at bounding box center [645, 375] width 1290 height 657
drag, startPoint x: 149, startPoint y: 565, endPoint x: 273, endPoint y: 541, distance: 127.1
click at [273, 541] on div "Loading... Office Loading... Reception Loading... Mailroom - Elevator Lobby Loa…" at bounding box center [645, 375] width 1290 height 657
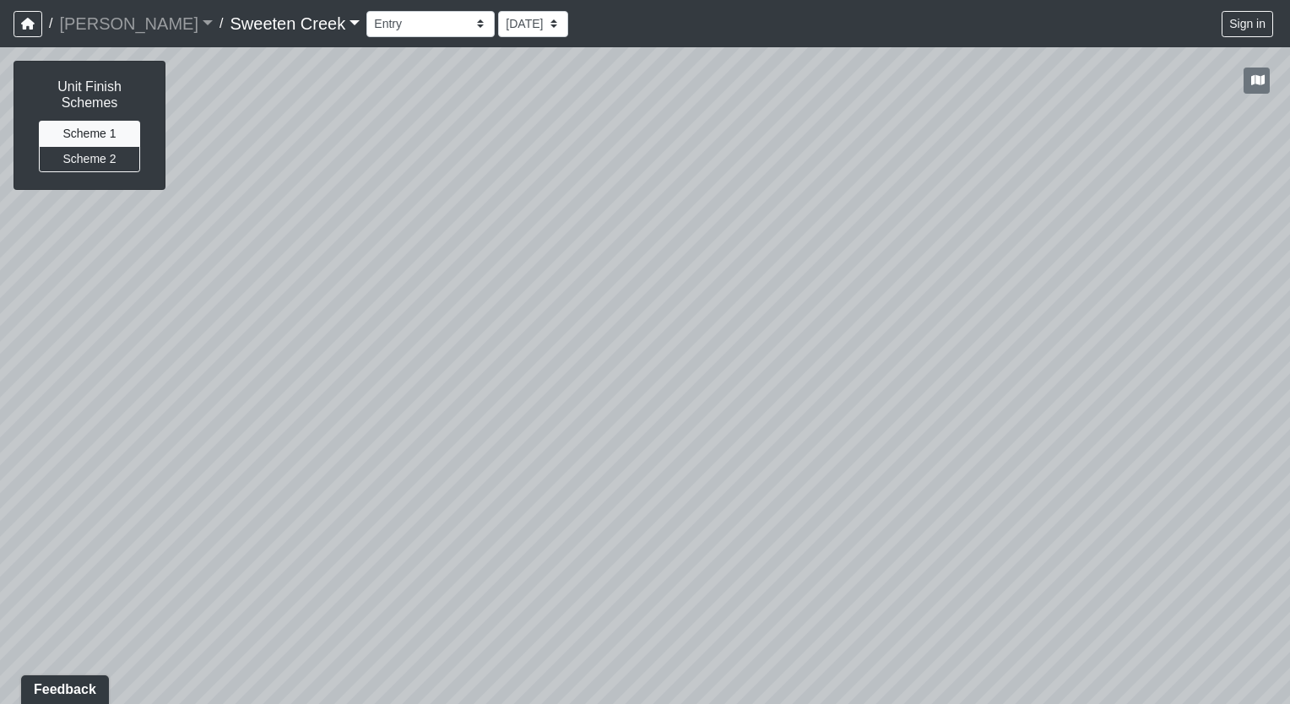
drag, startPoint x: 380, startPoint y: 549, endPoint x: 38, endPoint y: 528, distance: 342.5
click at [38, 528] on div "Loading... Office Loading... Reception Loading... Mailroom - Elevator Lobby Loa…" at bounding box center [645, 375] width 1290 height 657
drag, startPoint x: 537, startPoint y: 520, endPoint x: 74, endPoint y: 489, distance: 463.6
click at [74, 489] on div "Loading... Office Loading... Reception Loading... Mailroom - Elevator Lobby Loa…" at bounding box center [645, 375] width 1290 height 657
drag, startPoint x: 701, startPoint y: 461, endPoint x: 131, endPoint y: 473, distance: 569.9
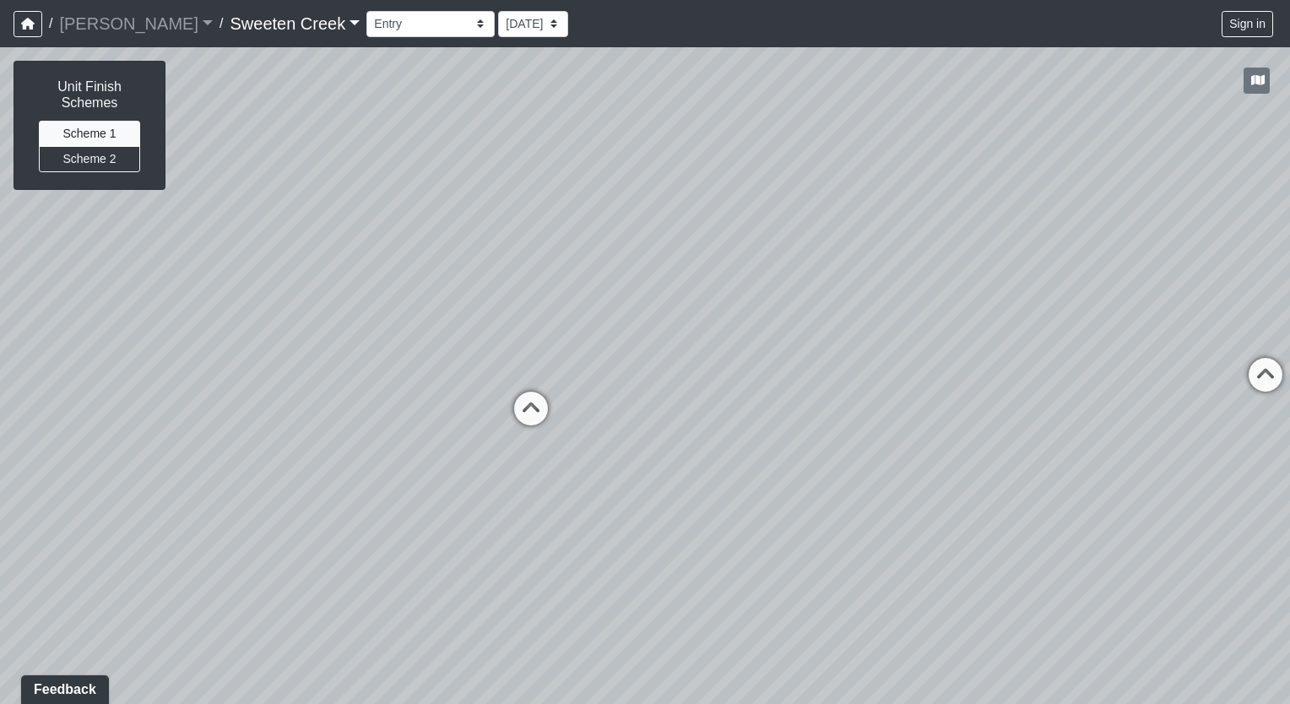
click at [131, 473] on div "Loading... Office Loading... Reception Loading... Mailroom - Elevator Lobby Loa…" at bounding box center [645, 375] width 1290 height 657
drag, startPoint x: 716, startPoint y: 475, endPoint x: 692, endPoint y: 473, distance: 23.8
click at [692, 473] on div "Loading... Office Loading... Reception Loading... Mailroom - Elevator Lobby Loa…" at bounding box center [645, 375] width 1290 height 657
drag, startPoint x: 847, startPoint y: 391, endPoint x: 446, endPoint y: 383, distance: 401.0
click at [446, 383] on div "Loading... Office Loading... Reception Loading... Mailroom - Elevator Lobby Loa…" at bounding box center [645, 375] width 1290 height 657
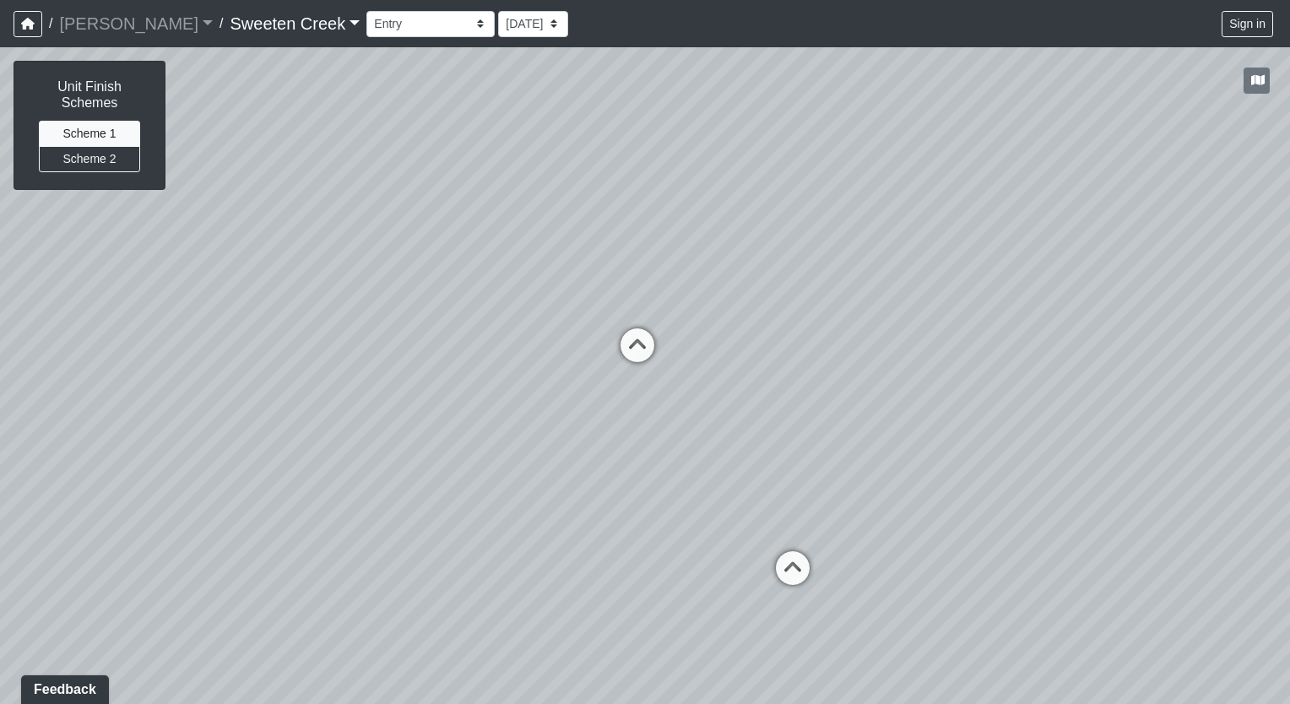
drag, startPoint x: 625, startPoint y: 502, endPoint x: 406, endPoint y: 484, distance: 220.2
click at [406, 484] on div "Loading... Office Loading... Reception Loading... Mailroom - Elevator Lobby Loa…" at bounding box center [645, 375] width 1290 height 657
click at [790, 571] on icon at bounding box center [792, 576] width 51 height 51
drag, startPoint x: 521, startPoint y: 554, endPoint x: 612, endPoint y: 574, distance: 93.4
click at [631, 569] on div "Loading... Office Loading... Reception Loading... Mailroom - Elevator Lobby Loa…" at bounding box center [645, 375] width 1290 height 657
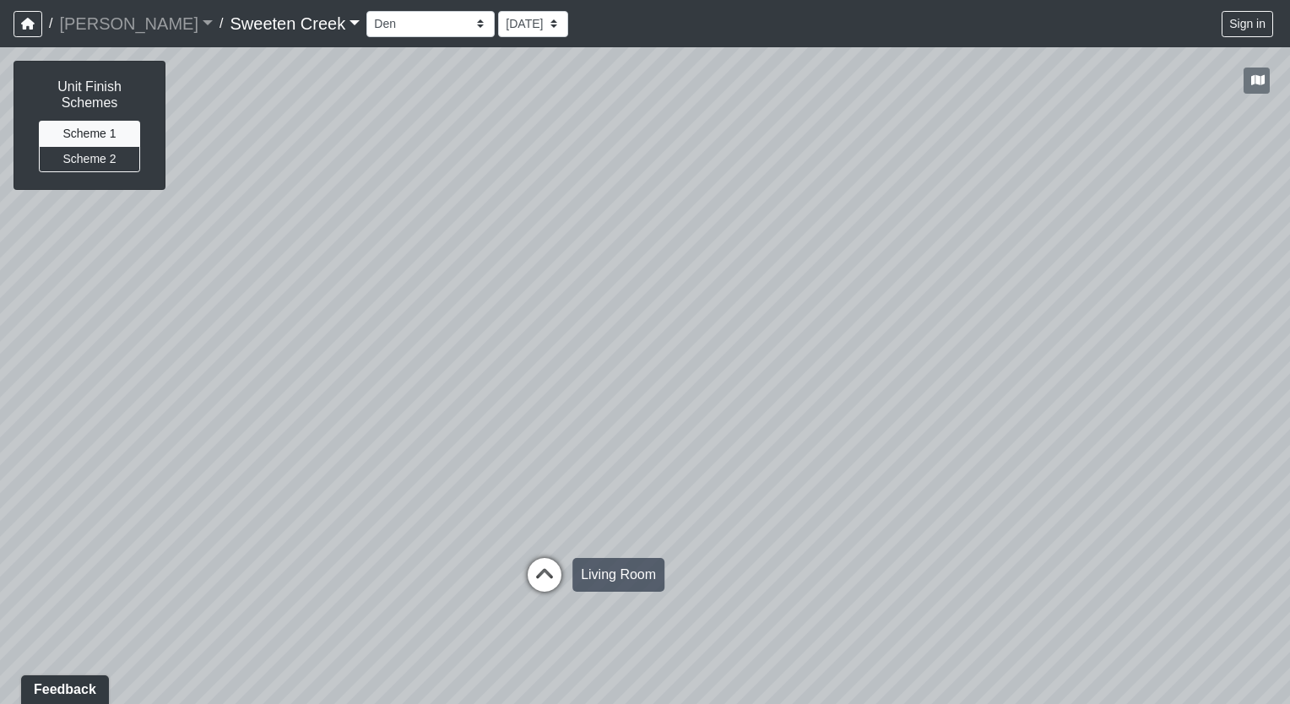
click at [549, 570] on icon at bounding box center [544, 583] width 51 height 51
drag, startPoint x: 770, startPoint y: 595, endPoint x: 701, endPoint y: 587, distance: 69.7
click at [701, 587] on div "Loading... Office Loading... Reception Loading... Mailroom - Elevator Lobby Loa…" at bounding box center [645, 375] width 1290 height 657
drag, startPoint x: 1057, startPoint y: 444, endPoint x: 804, endPoint y: 545, distance: 272.7
click at [757, 555] on div "Loading... Office Loading... Reception Loading... Mailroom - Elevator Lobby Loa…" at bounding box center [645, 375] width 1290 height 657
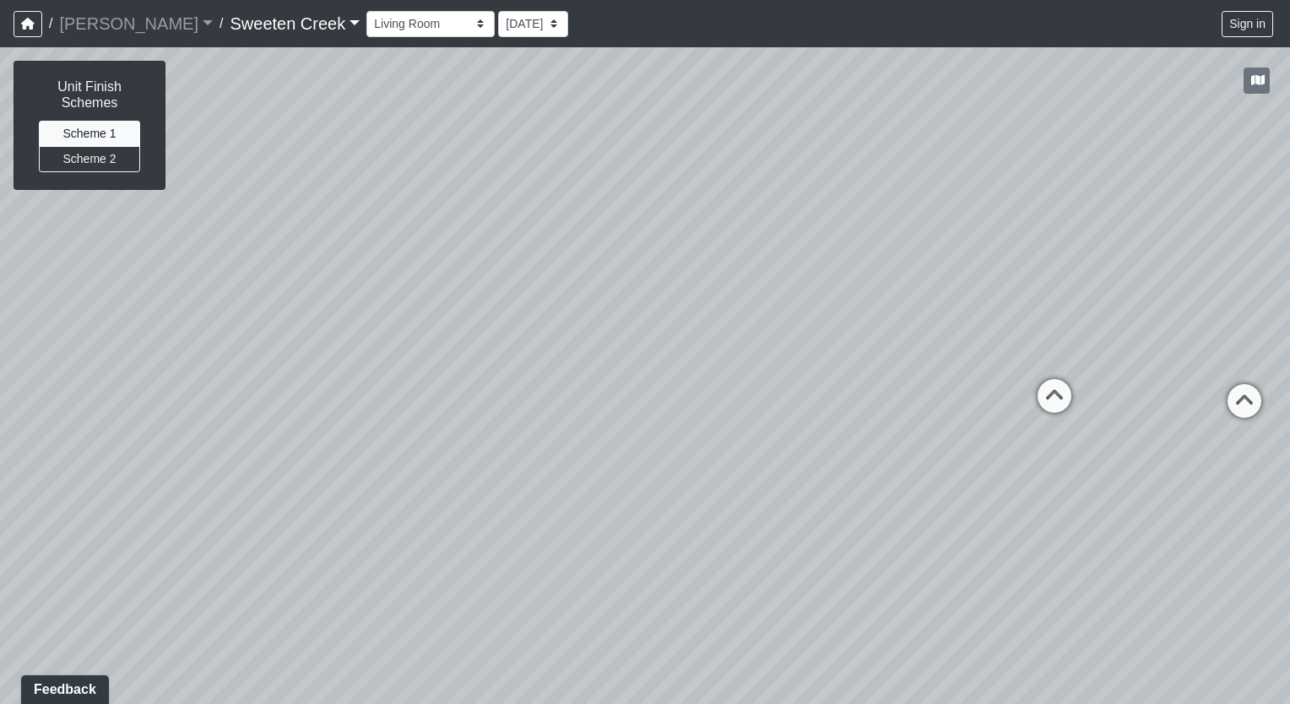
drag, startPoint x: 861, startPoint y: 539, endPoint x: 586, endPoint y: 457, distance: 287.3
click at [586, 457] on div "Loading... Office Loading... Reception Loading... Mailroom - Elevator Lobby Loa…" at bounding box center [645, 375] width 1290 height 657
drag, startPoint x: 850, startPoint y: 506, endPoint x: 620, endPoint y: 476, distance: 231.5
click at [554, 472] on div "Loading... Office Loading... Reception Loading... Mailroom - Elevator Lobby Loa…" at bounding box center [645, 375] width 1290 height 657
drag, startPoint x: 908, startPoint y: 552, endPoint x: 574, endPoint y: 492, distance: 339.6
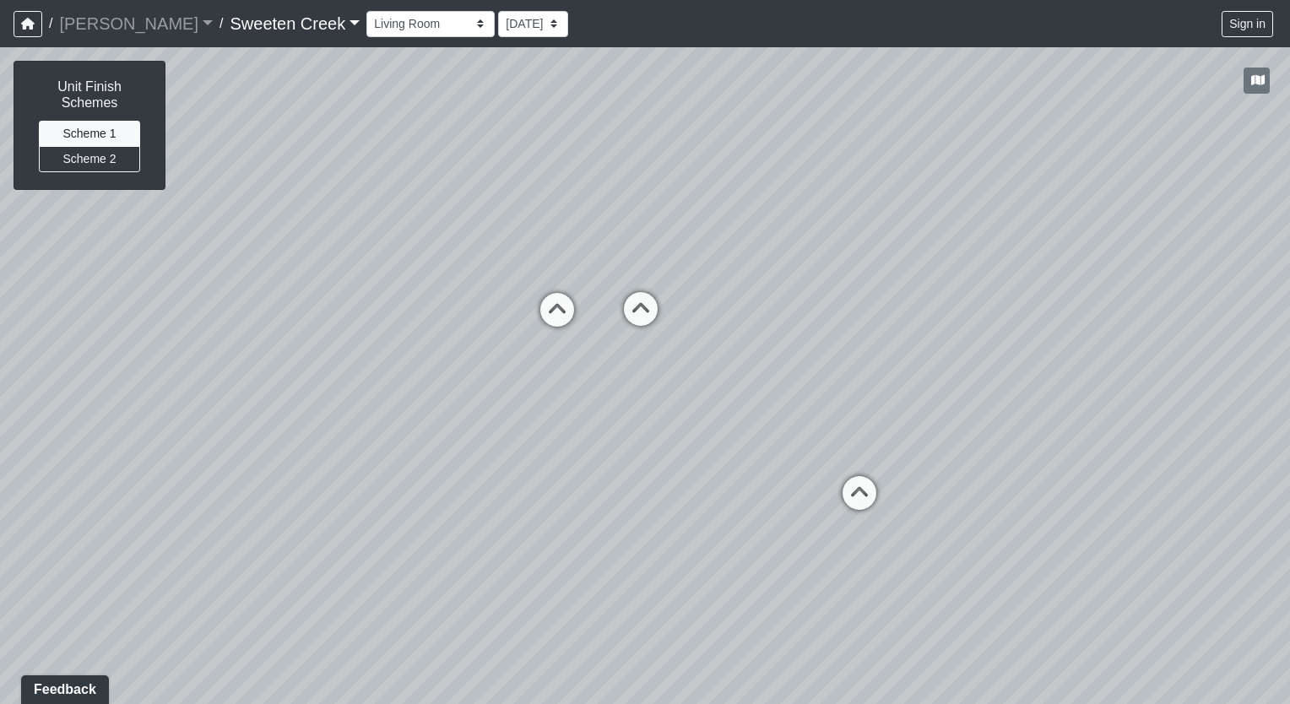
click at [574, 492] on div "Loading... Office Loading... Reception Loading... Mailroom - Elevator Lobby Loa…" at bounding box center [645, 375] width 1290 height 657
drag, startPoint x: 923, startPoint y: 650, endPoint x: 537, endPoint y: 569, distance: 395.0
click at [537, 569] on div "Loading... Office Loading... Reception Loading... Mailroom - Elevator Lobby Loa…" at bounding box center [645, 375] width 1290 height 657
click at [194, 247] on icon at bounding box center [193, 254] width 51 height 51
drag, startPoint x: 151, startPoint y: 282, endPoint x: 816, endPoint y: 367, distance: 670.6
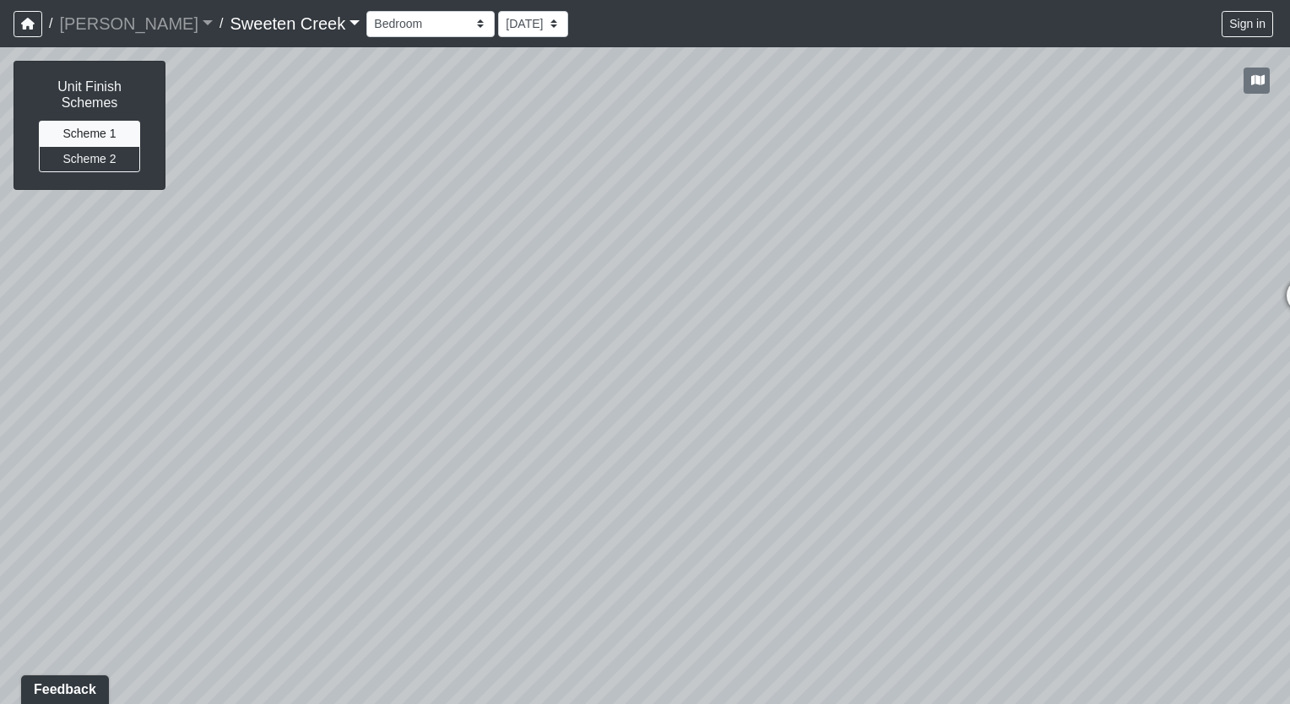
click at [816, 366] on div "Loading... Office Loading... Reception Loading... Mailroom - Elevator Lobby Loa…" at bounding box center [645, 375] width 1290 height 657
drag, startPoint x: 320, startPoint y: 474, endPoint x: 61, endPoint y: 427, distance: 263.4
click at [61, 427] on div "Loading... Office Loading... Reception Loading... Mailroom - Elevator Lobby Loa…" at bounding box center [645, 375] width 1290 height 657
click at [949, 257] on icon at bounding box center [947, 263] width 51 height 51
drag, startPoint x: 989, startPoint y: 349, endPoint x: 1210, endPoint y: 328, distance: 221.3
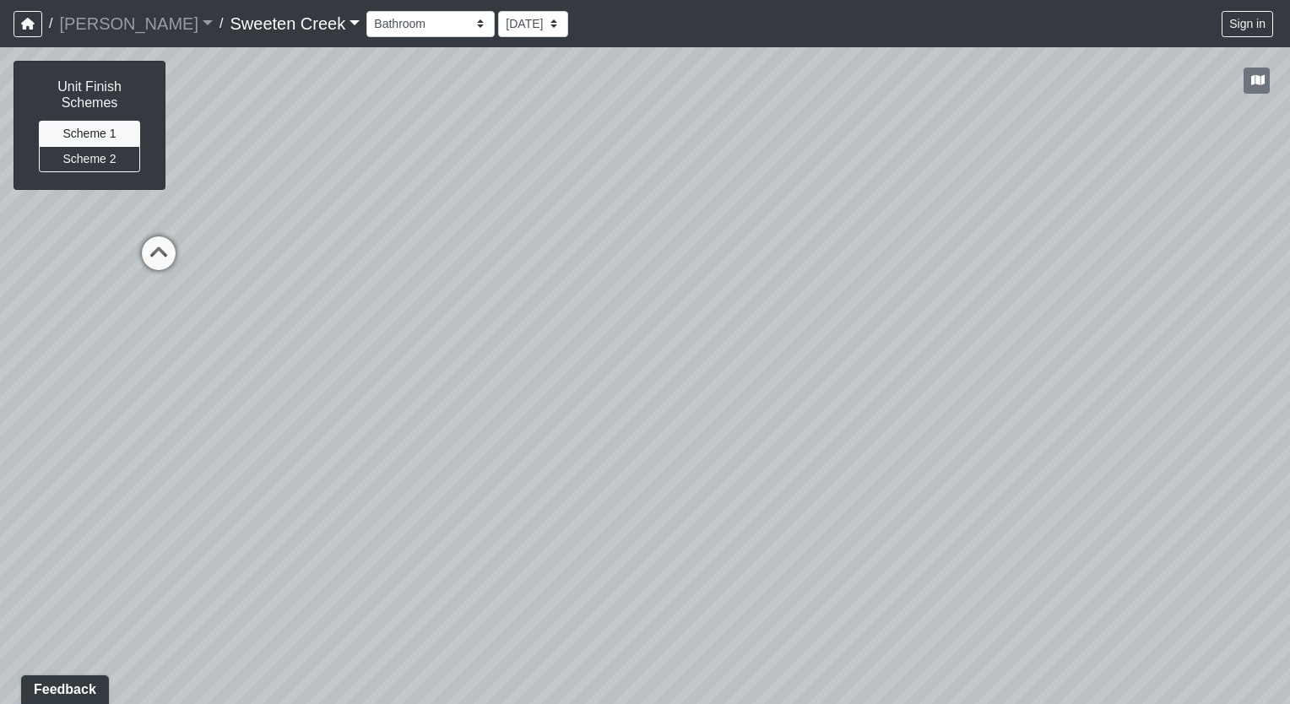
click at [1210, 328] on div "Loading... Office Loading... Reception Loading... Mailroom - Elevator Lobby Loa…" at bounding box center [645, 375] width 1290 height 657
drag, startPoint x: 1055, startPoint y: 440, endPoint x: 487, endPoint y: 467, distance: 568.7
click at [487, 467] on div "Loading... Office Loading... Reception Loading... Mailroom - Elevator Lobby Loa…" at bounding box center [645, 375] width 1290 height 657
drag, startPoint x: 908, startPoint y: 484, endPoint x: 517, endPoint y: 433, distance: 395.0
click at [517, 433] on div "Loading... Office Loading... Reception Loading... Mailroom - Elevator Lobby Loa…" at bounding box center [645, 375] width 1290 height 657
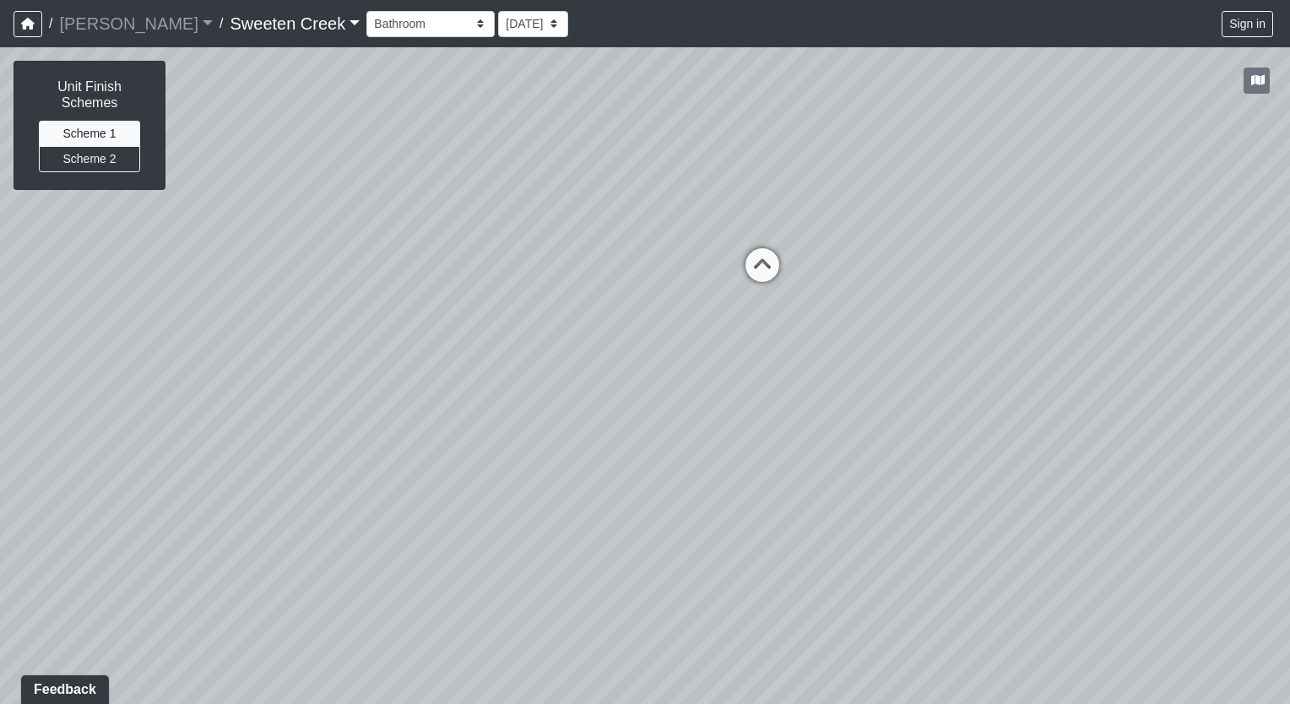
drag, startPoint x: 1053, startPoint y: 438, endPoint x: 829, endPoint y: 484, distance: 229.3
click at [827, 485] on div "Loading... Office Loading... Reception Loading... Mailroom - Elevator Lobby Loa…" at bounding box center [645, 375] width 1290 height 657
drag, startPoint x: 966, startPoint y: 445, endPoint x: 899, endPoint y: 465, distance: 70.5
click at [899, 465] on div "Loading... Office Loading... Reception Loading... Mailroom - Elevator Lobby Loa…" at bounding box center [645, 375] width 1290 height 657
click at [710, 292] on icon at bounding box center [711, 297] width 51 height 51
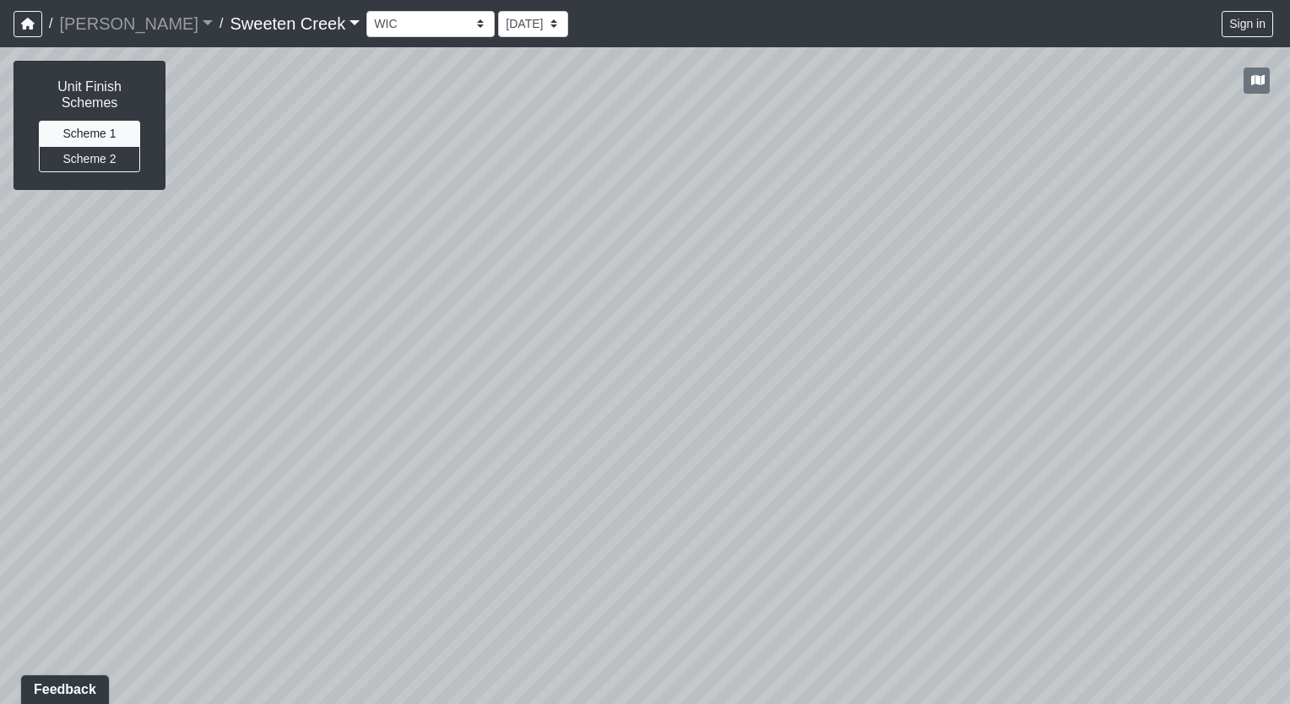
drag, startPoint x: 665, startPoint y: 370, endPoint x: 469, endPoint y: 246, distance: 231.8
click at [469, 246] on div "Loading... Office Loading... Reception Loading... Mailroom - Elevator Lobby Loa…" at bounding box center [645, 375] width 1290 height 657
drag, startPoint x: 920, startPoint y: 263, endPoint x: 597, endPoint y: 346, distance: 333.9
click at [597, 346] on div "Loading... Office Loading... Reception Loading... Mailroom - Elevator Lobby Loa…" at bounding box center [645, 375] width 1290 height 657
drag, startPoint x: 1092, startPoint y: 355, endPoint x: 803, endPoint y: 380, distance: 290.5
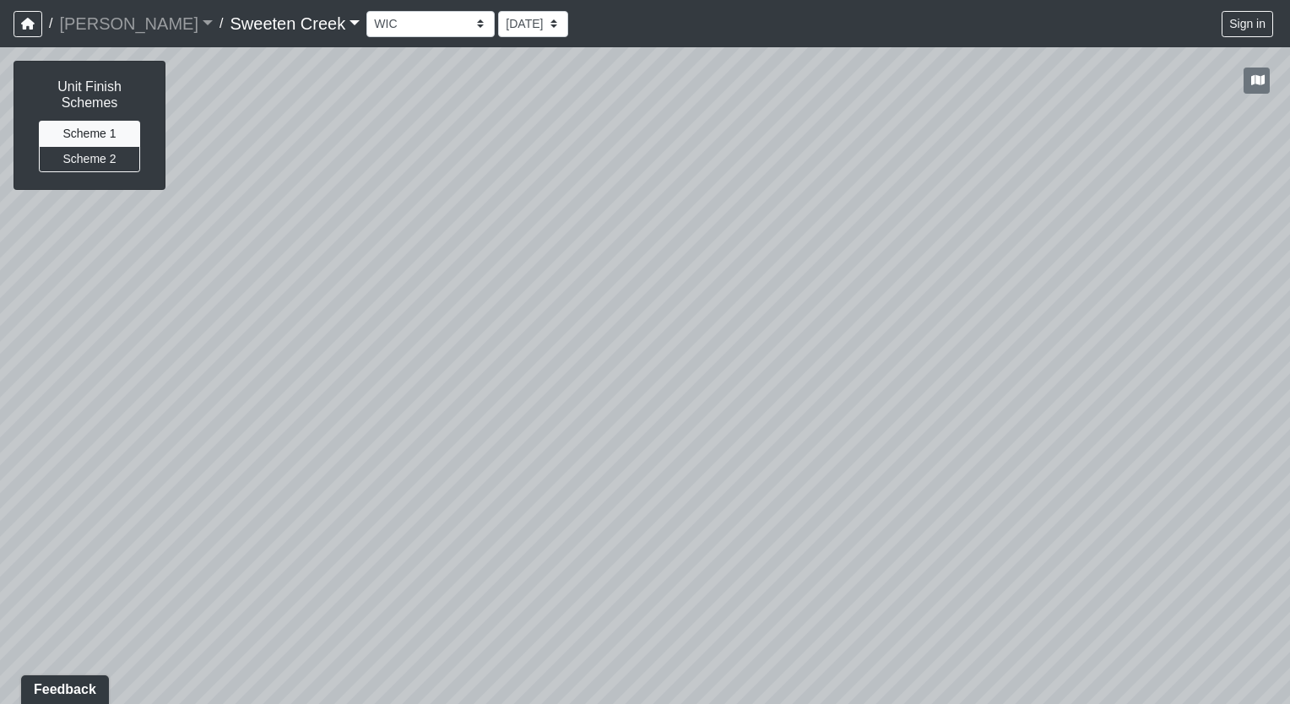
click at [803, 380] on div "Loading... Office Loading... Reception Loading... Mailroom - Elevator Lobby Loa…" at bounding box center [645, 375] width 1290 height 657
drag, startPoint x: 1005, startPoint y: 430, endPoint x: 299, endPoint y: 387, distance: 707.8
click at [293, 390] on div "Loading... Office Loading... Reception Loading... Mailroom - Elevator Lobby Loa…" at bounding box center [645, 375] width 1290 height 657
drag, startPoint x: 883, startPoint y: 476, endPoint x: 566, endPoint y: 536, distance: 323.0
click at [566, 536] on div "Loading... Office Loading... Reception Loading... Mailroom - Elevator Lobby Loa…" at bounding box center [645, 375] width 1290 height 657
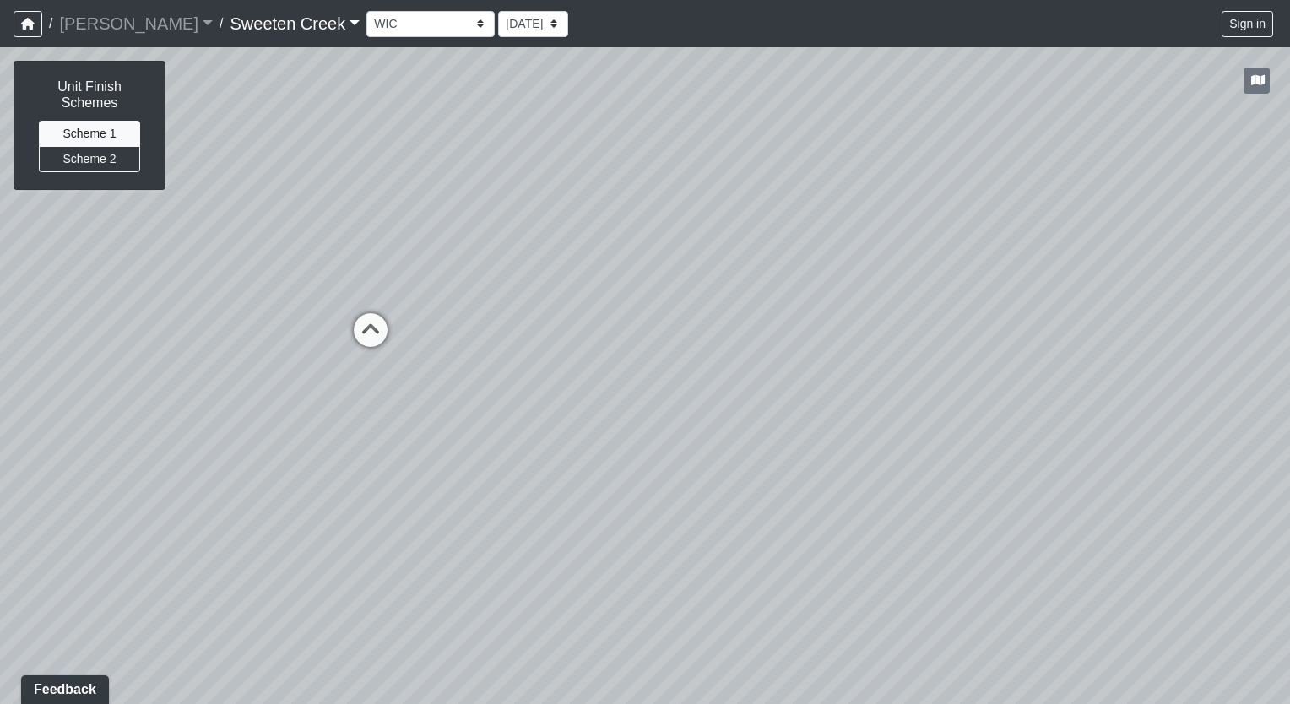
drag, startPoint x: 994, startPoint y: 258, endPoint x: 672, endPoint y: 238, distance: 323.1
click at [672, 238] on div "Loading... Office Loading... Reception Loading... Mailroom - Elevator Lobby Loa…" at bounding box center [645, 375] width 1290 height 657
click at [369, 329] on icon at bounding box center [370, 338] width 51 height 51
click at [420, 294] on icon at bounding box center [416, 298] width 51 height 51
select select "8EgwugW2reZQZA1TnLpz6p"
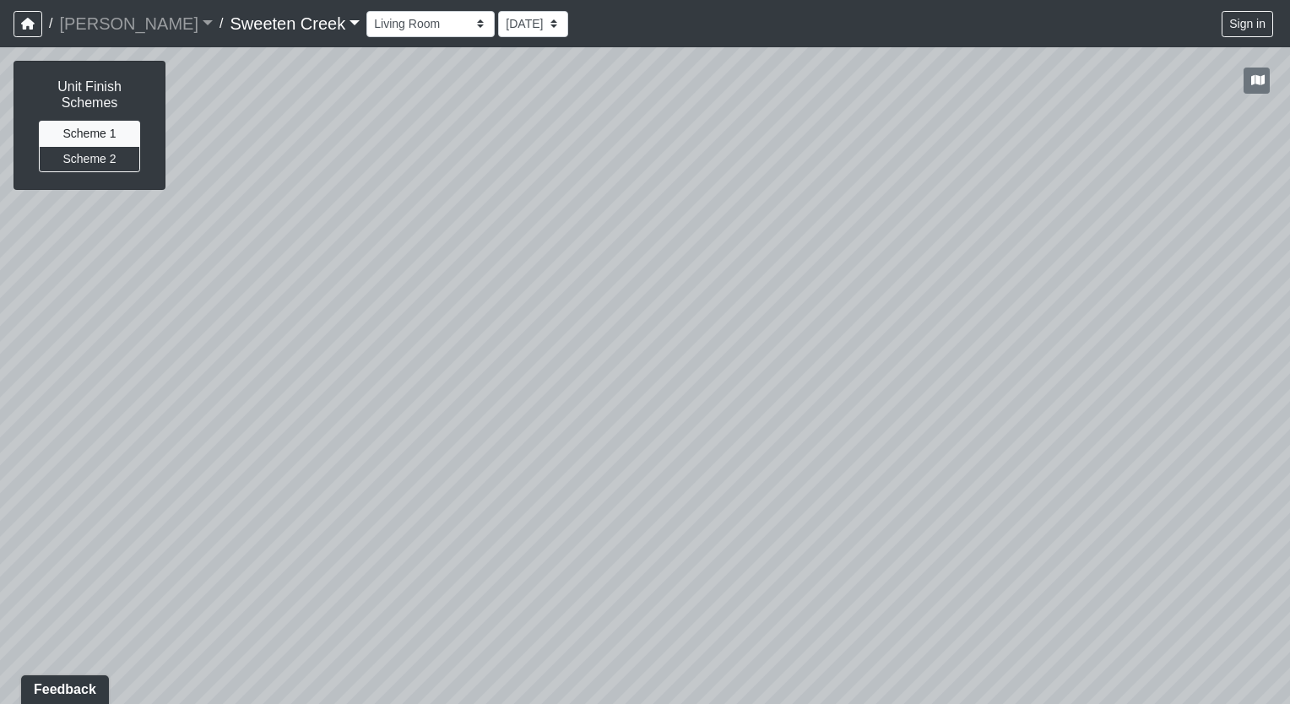
drag, startPoint x: 398, startPoint y: 312, endPoint x: 327, endPoint y: 373, distance: 94.0
click at [327, 373] on div "Loading... Office Loading... Reception Loading... Mailroom - Elevator Lobby Loa…" at bounding box center [645, 375] width 1290 height 657
drag, startPoint x: 652, startPoint y: 376, endPoint x: 458, endPoint y: 383, distance: 193.4
click at [457, 383] on div "Loading... Office Loading... Reception Loading... Mailroom - Elevator Lobby Loa…" at bounding box center [645, 375] width 1290 height 657
drag, startPoint x: 897, startPoint y: 458, endPoint x: 691, endPoint y: 432, distance: 207.6
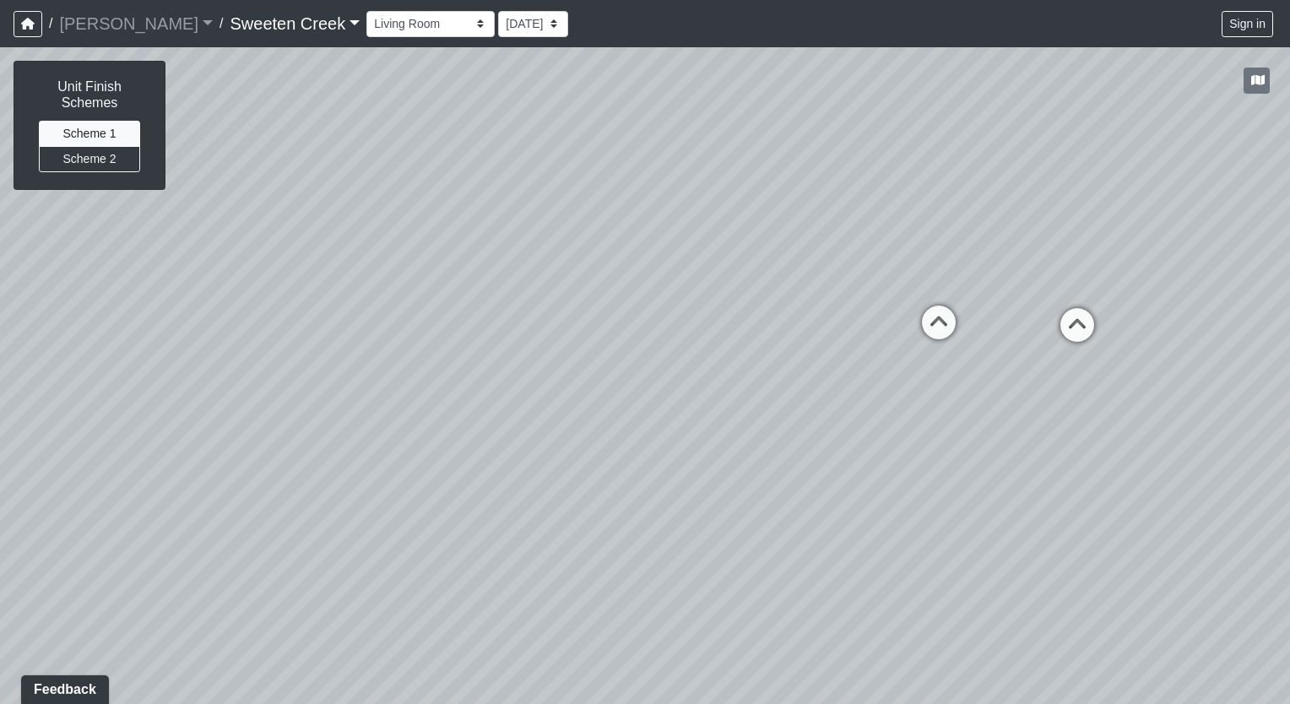
click at [693, 432] on div "Loading... Office Loading... Reception Loading... Mailroom - Elevator Lobby Loa…" at bounding box center [645, 375] width 1290 height 657
drag, startPoint x: 935, startPoint y: 431, endPoint x: 702, endPoint y: 419, distance: 233.3
click at [702, 419] on div "Loading... Office Loading... Reception Loading... Mailroom - Elevator Lobby Loa…" at bounding box center [645, 375] width 1290 height 657
drag, startPoint x: 1273, startPoint y: 419, endPoint x: 932, endPoint y: 402, distance: 341.4
click at [932, 402] on div "Loading... Office Loading... Reception Loading... Mailroom - Elevator Lobby Loa…" at bounding box center [645, 375] width 1290 height 657
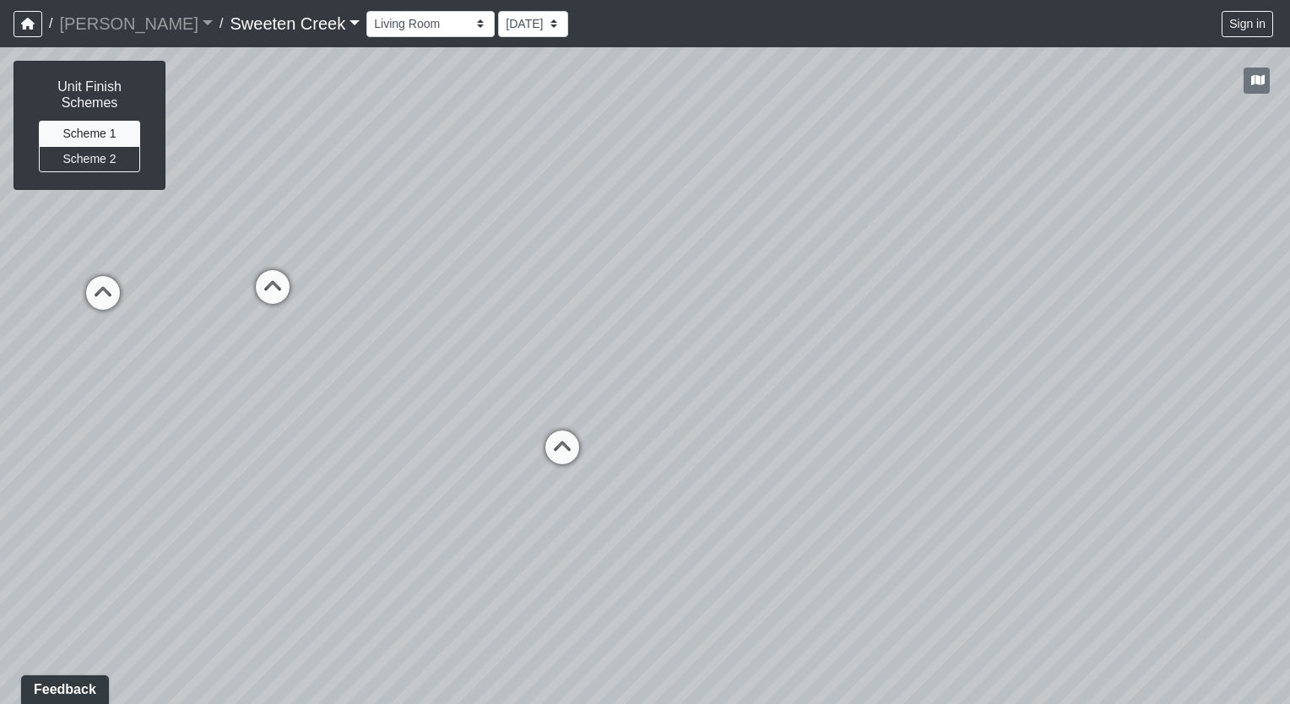
drag, startPoint x: 1141, startPoint y: 376, endPoint x: 797, endPoint y: 356, distance: 345.0
click at [777, 365] on div "Loading... Office Loading... Reception Loading... Mailroom - Elevator Lobby Loa…" at bounding box center [645, 375] width 1290 height 657
drag, startPoint x: 810, startPoint y: 341, endPoint x: 651, endPoint y: 326, distance: 160.2
click at [651, 326] on div "Loading... Office Loading... Reception Loading... Mailroom - Elevator Lobby Loa…" at bounding box center [645, 375] width 1290 height 657
